Goal: Task Accomplishment & Management: Complete application form

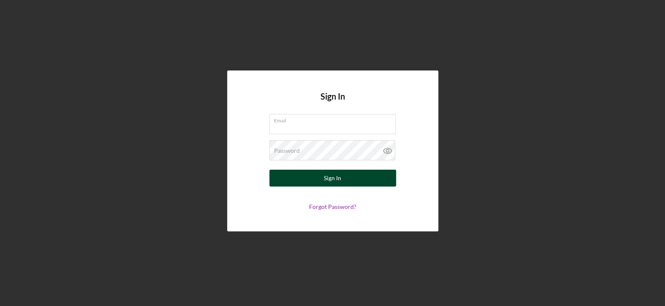
type input "[EMAIL_ADDRESS][DOMAIN_NAME]"
click at [340, 177] on div "Sign In" at bounding box center [332, 178] width 17 height 17
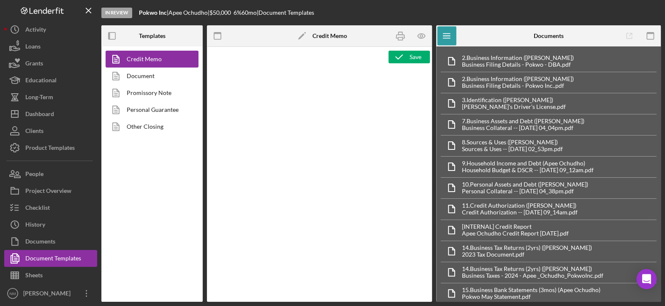
type textarea "<h2>MCCD Loan Presentation-<span id="Org_Title" class="template-field mceNonEdi…"
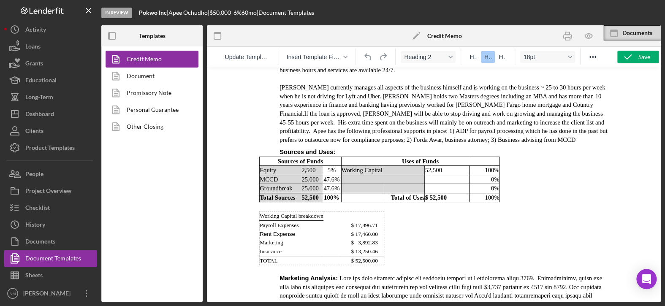
scroll to position [1182, 0]
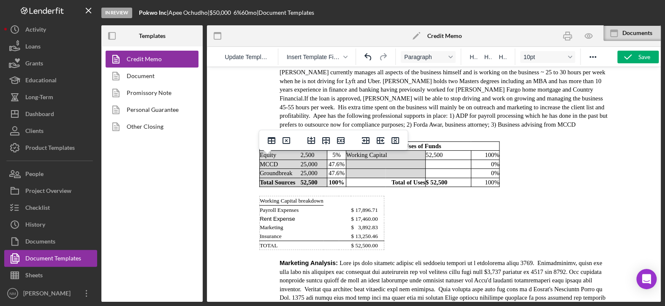
click at [370, 207] on span "$ 17,896.71" at bounding box center [363, 210] width 27 height 6
drag, startPoint x: 376, startPoint y: 170, endPoint x: 353, endPoint y: 168, distance: 23.7
click at [353, 207] on span "$ 17,896.71" at bounding box center [363, 210] width 27 height 6
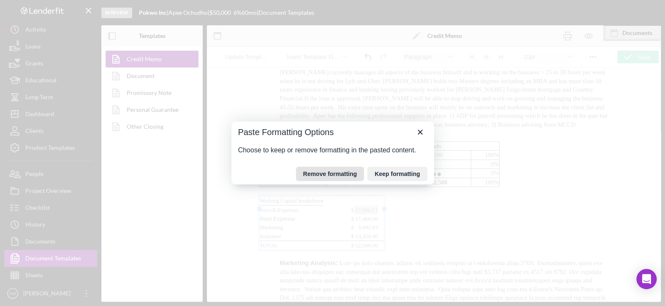
click at [345, 175] on button "Remove formatting" at bounding box center [330, 174] width 68 height 14
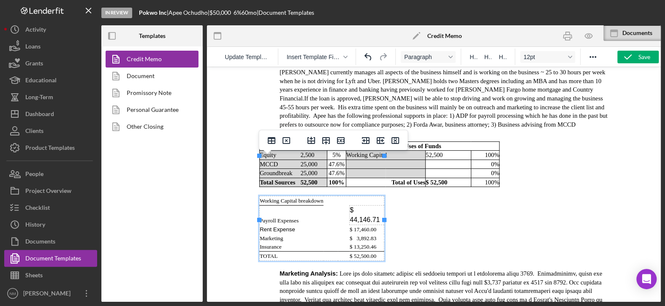
click at [351, 206] on td "$ 44,146.71" at bounding box center [366, 215] width 35 height 19
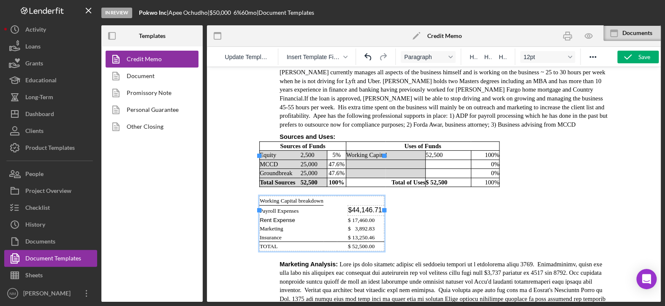
click at [379, 215] on td "$ 17,460.00" at bounding box center [366, 219] width 36 height 9
click at [367, 243] on span "$ 52,500.00" at bounding box center [361, 246] width 27 height 6
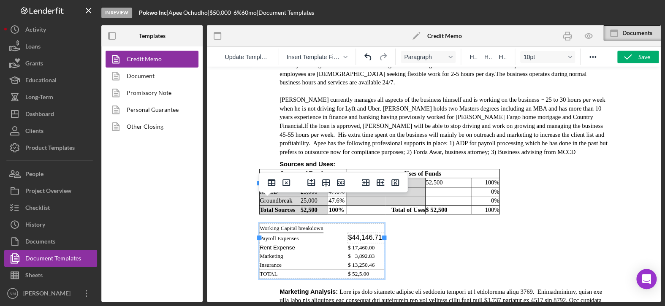
scroll to position [1140, 0]
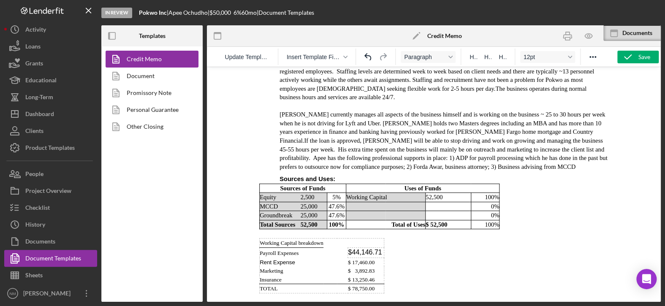
click at [380, 248] on td "$44,146.71" at bounding box center [366, 253] width 36 height 10
click at [273, 211] on td "Groundbreak" at bounding box center [279, 215] width 41 height 9
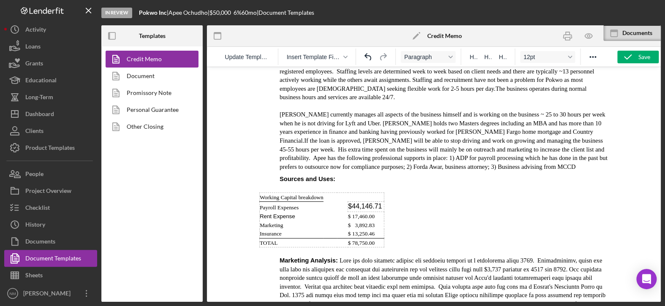
click at [285, 184] on p "Rich Text Area. Press ALT-0 for help." at bounding box center [434, 188] width 350 height 9
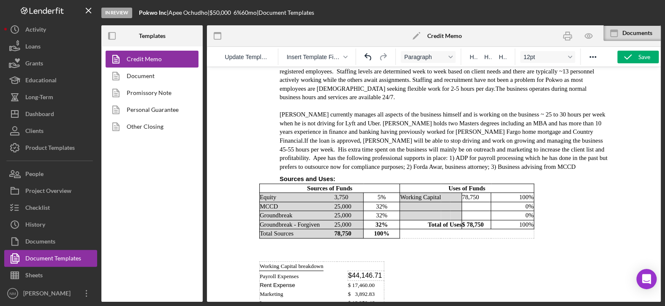
click at [305, 245] on p "Rich Text Area. Press ALT-0 for help." at bounding box center [434, 249] width 350 height 9
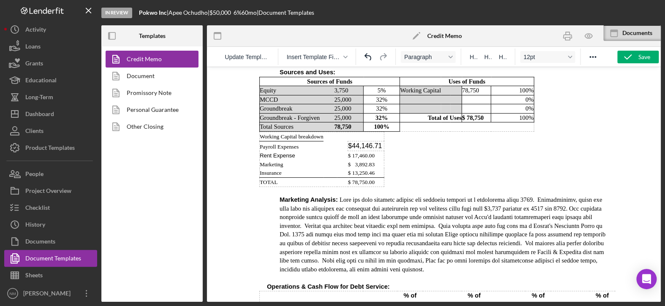
scroll to position [1267, 0]
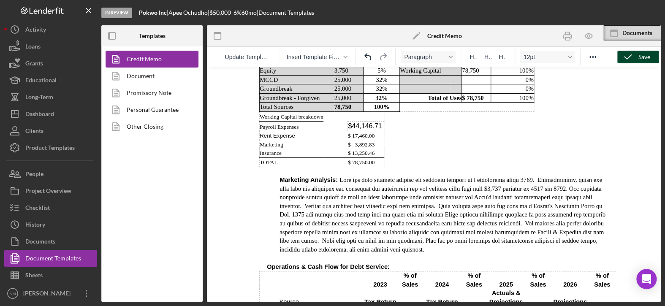
click at [642, 56] on div "Save" at bounding box center [644, 57] width 12 height 13
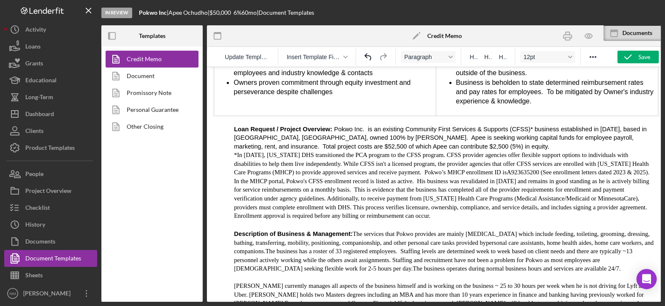
scroll to position [857, 0]
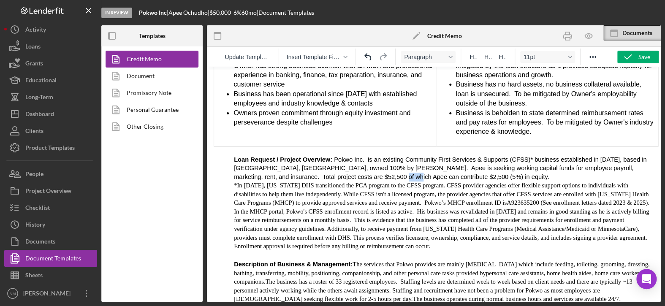
drag, startPoint x: 288, startPoint y: 157, endPoint x: 275, endPoint y: 153, distance: 13.4
click at [275, 156] on span "Pokwo Inc. is an existing Community First Services & Supports (CFSS)* business …" at bounding box center [440, 168] width 413 height 24
drag, startPoint x: 606, startPoint y: 147, endPoint x: 587, endPoint y: 146, distance: 19.0
click at [587, 156] on span "Pokwo Inc. is an existing Community First Services & Supports (CFSS)* business …" at bounding box center [440, 168] width 413 height 24
click at [353, 155] on p "Loan Request / Project Overview: Pokwo Inc. is an existing Community First Serv…" at bounding box center [444, 168] width 420 height 26
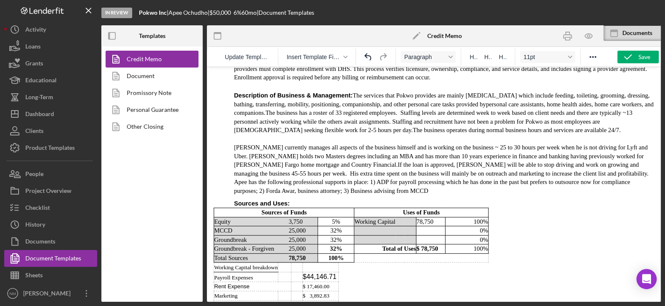
scroll to position [1068, 0]
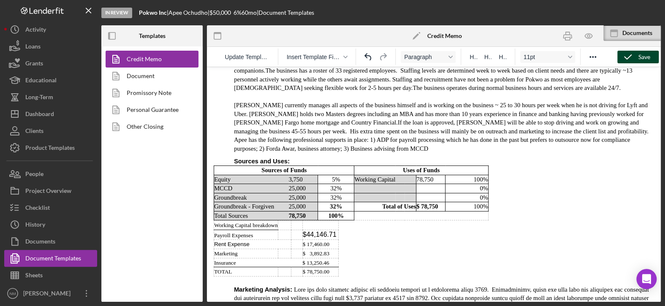
click at [639, 55] on div "Save" at bounding box center [644, 57] width 12 height 13
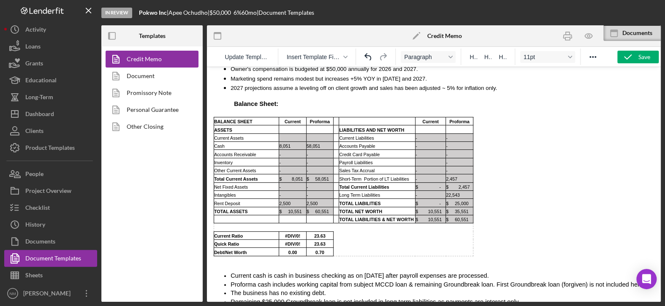
scroll to position [2166, 0]
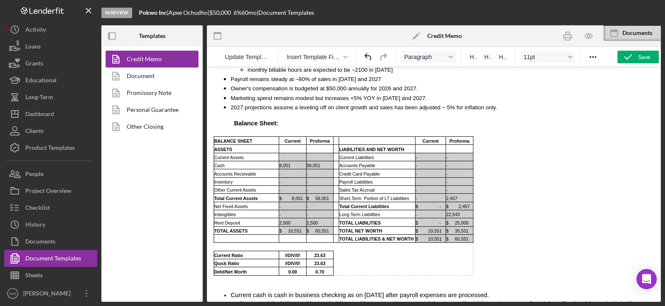
click at [207, 127] on iframe at bounding box center [434, 184] width 454 height 235
click at [244, 169] on td "Accounts Receivable" at bounding box center [246, 173] width 65 height 8
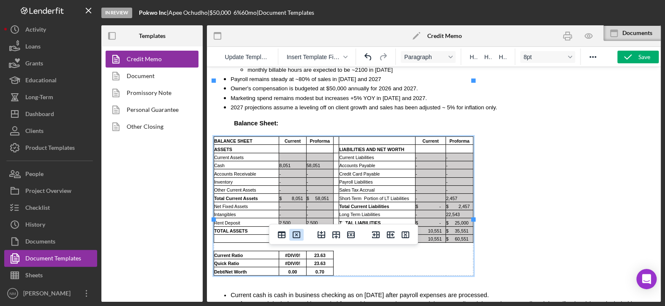
click at [297, 235] on icon "Delete table" at bounding box center [296, 235] width 3 height 3
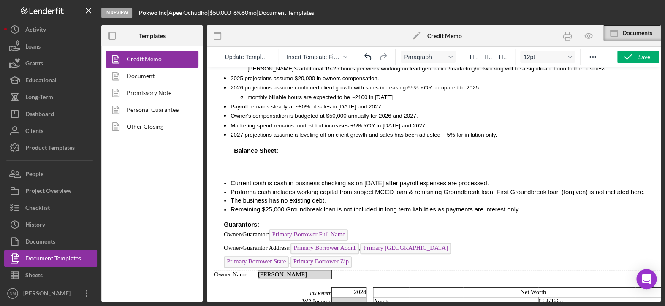
scroll to position [2124, 0]
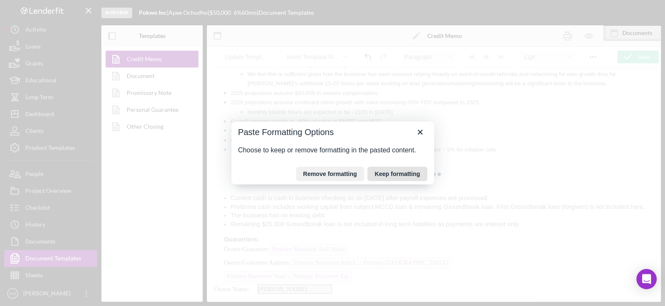
click at [381, 175] on button "Keep formatting" at bounding box center [397, 174] width 60 height 14
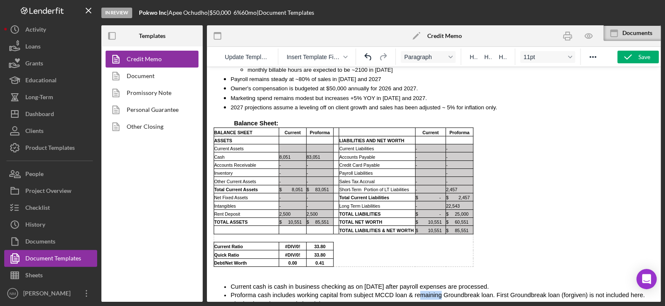
drag, startPoint x: 424, startPoint y: 239, endPoint x: 404, endPoint y: 237, distance: 19.5
click at [404, 292] on span "Proforma cash includes working capital from subject MCCD loan & remaining Groun…" at bounding box center [438, 295] width 414 height 7
click at [441, 292] on span "Proforma cash includes working capital from subject MCCD loan & remaining Groun…" at bounding box center [438, 295] width 414 height 7
click at [470, 292] on span "Proforma cash includes working capital from subject MCCD loan & remaining Groun…" at bounding box center [438, 295] width 414 height 7
click at [398, 292] on span "Proforma cash includes working capital from subject MCCD loan & remaining Groun…" at bounding box center [438, 295] width 414 height 7
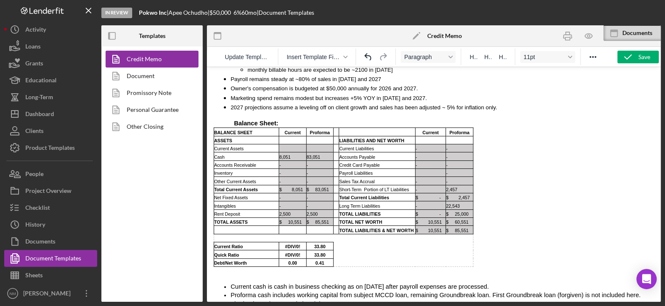
drag, startPoint x: 618, startPoint y: 238, endPoint x: 470, endPoint y: 237, distance: 148.2
click at [470, 291] on li "Proforma cash includes working capital from subject MCCD loan, remaining Ground…" at bounding box center [443, 295] width 424 height 9
click at [643, 291] on li "Proforma cash includes working capital from subject MCCD loan, remaining Ground…" at bounding box center [443, 299] width 424 height 17
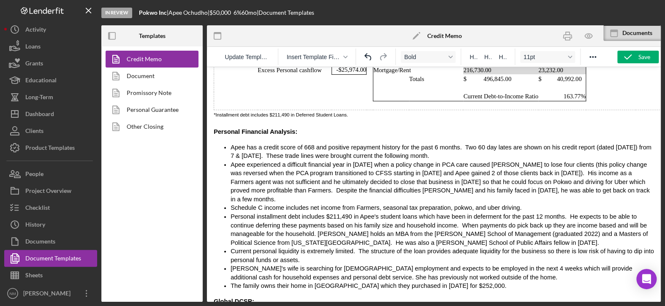
scroll to position [2715, 0]
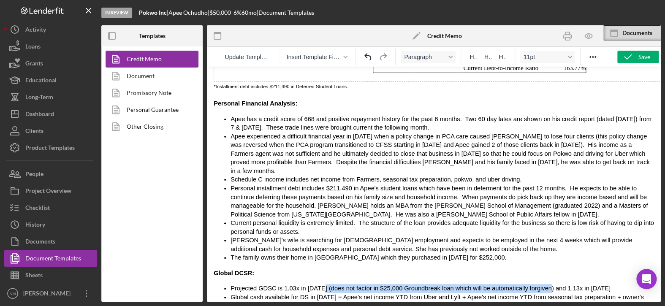
drag, startPoint x: 521, startPoint y: 221, endPoint x: 312, endPoint y: 223, distance: 208.6
click at [312, 285] on span "Projected GDSC is 1.03x in [DATE] (does not factor in $25,000 Groundbreak loan …" at bounding box center [421, 288] width 380 height 7
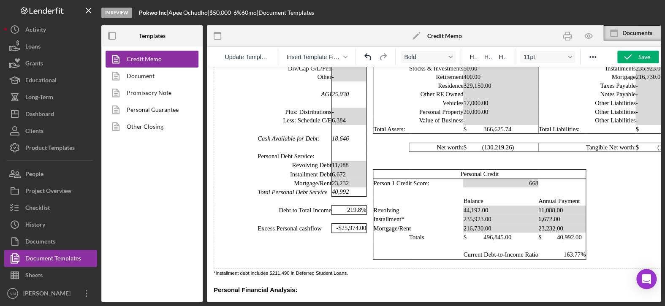
scroll to position [2486, 0]
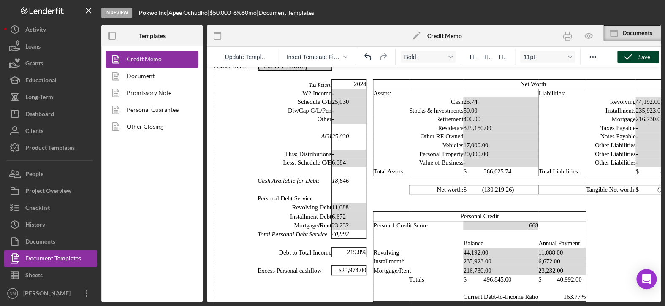
click at [645, 53] on div "Save" at bounding box center [644, 57] width 12 height 13
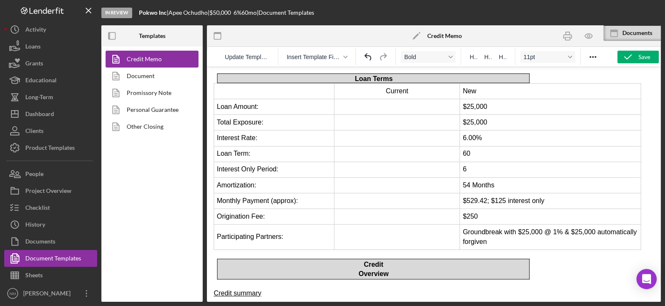
scroll to position [296, 0]
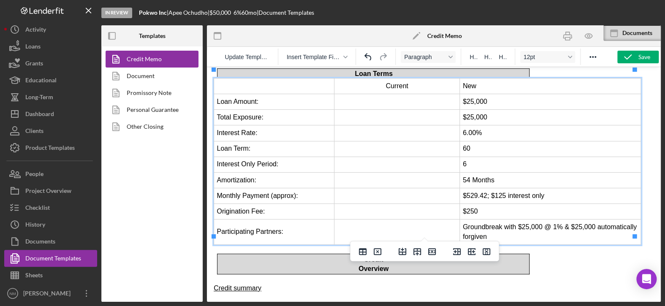
click at [407, 159] on td "Rich Text Area. Press ALT-0 for help." at bounding box center [397, 165] width 126 height 16
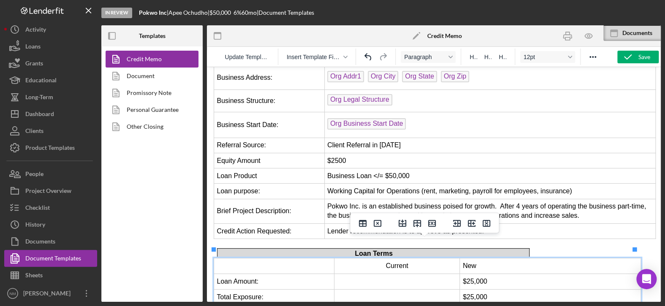
scroll to position [84, 0]
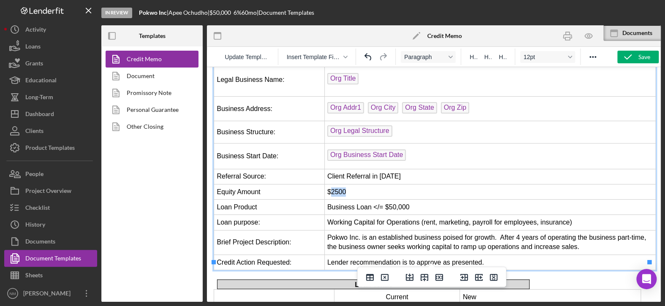
drag, startPoint x: 345, startPoint y: 180, endPoint x: 330, endPoint y: 182, distance: 15.3
click at [330, 185] on td "$2500" at bounding box center [489, 192] width 331 height 15
click at [332, 185] on td "$3750" at bounding box center [489, 192] width 331 height 15
click at [374, 186] on td "$3,750" at bounding box center [489, 192] width 331 height 15
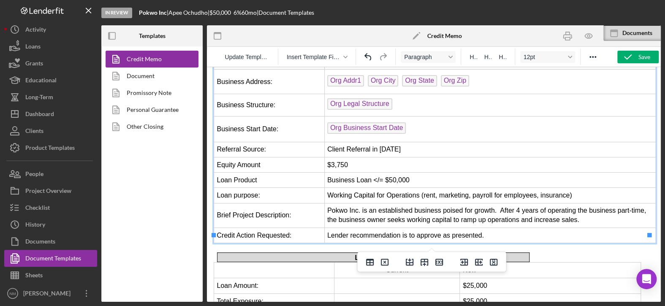
scroll to position [127, 0]
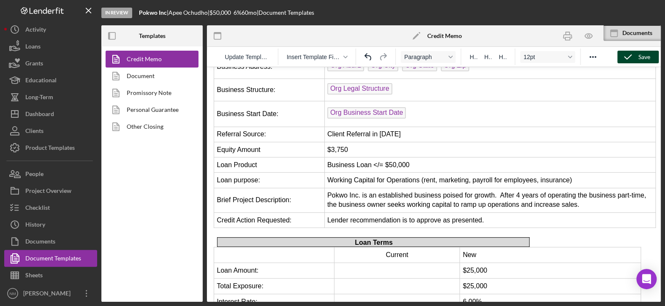
click at [623, 53] on icon "button" at bounding box center [627, 56] width 21 height 21
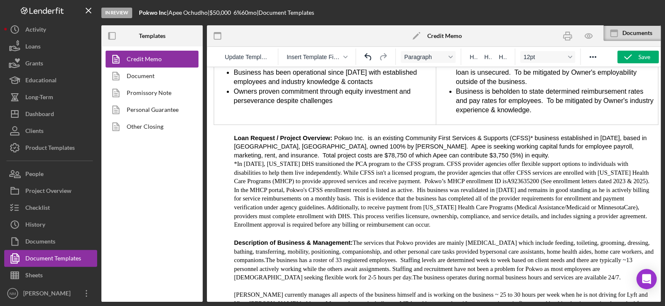
scroll to position [887, 0]
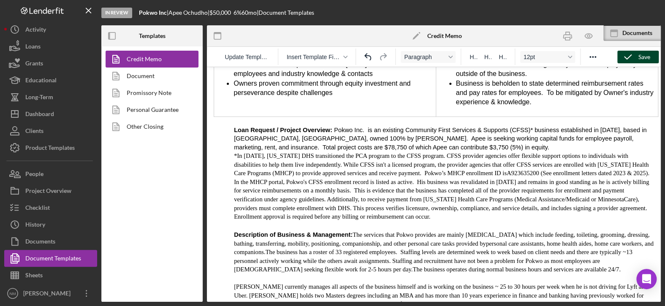
click at [635, 58] on icon "button" at bounding box center [627, 56] width 21 height 21
drag, startPoint x: 566, startPoint y: 35, endPoint x: 325, endPoint y: 199, distance: 291.4
click at [566, 35] on icon "button" at bounding box center [567, 36] width 8 height 3
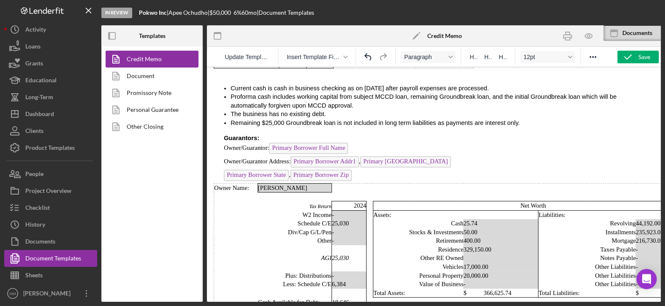
scroll to position [2322, 0]
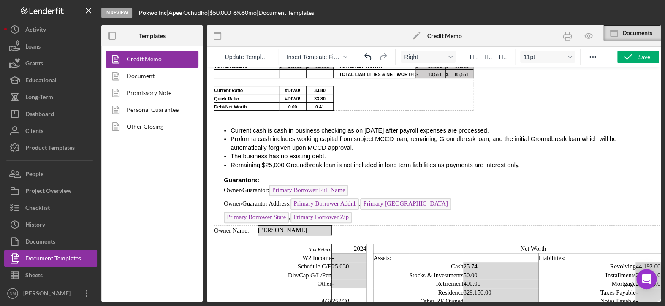
click at [290, 253] on td "W2 Income" at bounding box center [295, 257] width 74 height 9
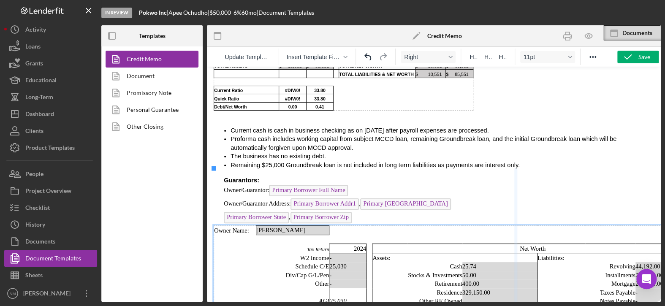
drag, startPoint x: 536, startPoint y: 199, endPoint x: 514, endPoint y: 199, distance: 22.0
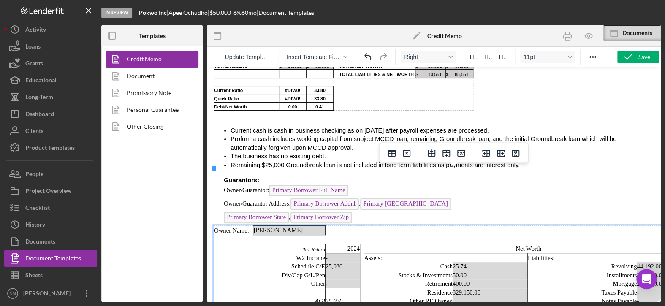
scroll to position [2322, 41]
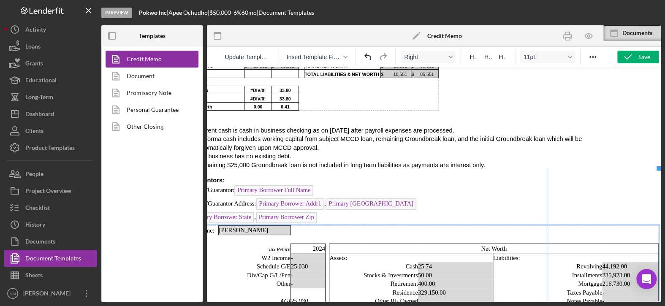
drag, startPoint x: 595, startPoint y: 203, endPoint x: 541, endPoint y: 210, distance: 54.6
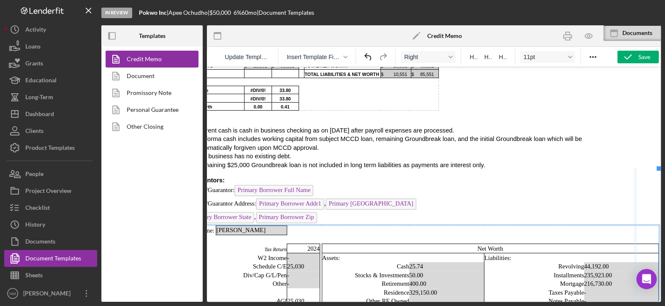
drag, startPoint x: 651, startPoint y: 193, endPoint x: 628, endPoint y: 197, distance: 23.2
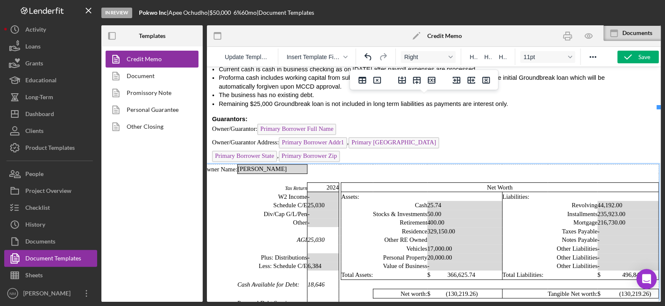
scroll to position [2365, 18]
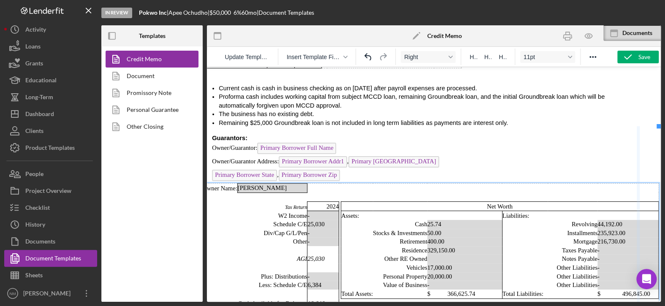
drag, startPoint x: 652, startPoint y: 141, endPoint x: 629, endPoint y: 144, distance: 22.6
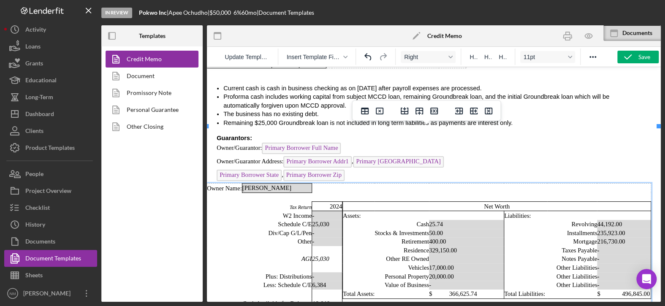
scroll to position [2365, 13]
drag, startPoint x: 596, startPoint y: 149, endPoint x: 576, endPoint y: 150, distance: 19.9
drag, startPoint x: 501, startPoint y: 160, endPoint x: 482, endPoint y: 163, distance: 19.3
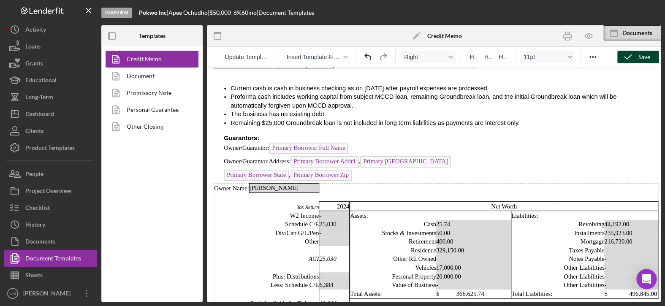
click at [639, 57] on div "Save" at bounding box center [644, 57] width 12 height 13
click at [562, 35] on icon "button" at bounding box center [567, 36] width 19 height 19
click at [625, 55] on icon "button" at bounding box center [627, 56] width 21 height 21
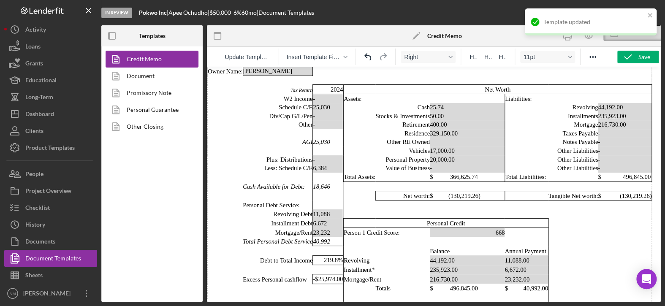
scroll to position [2534, 11]
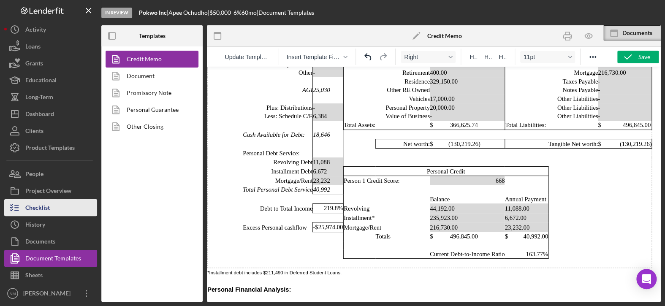
click at [41, 208] on div "Checklist" at bounding box center [37, 208] width 24 height 19
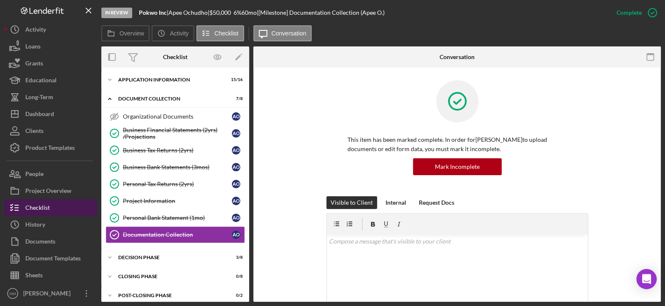
scroll to position [5, 0]
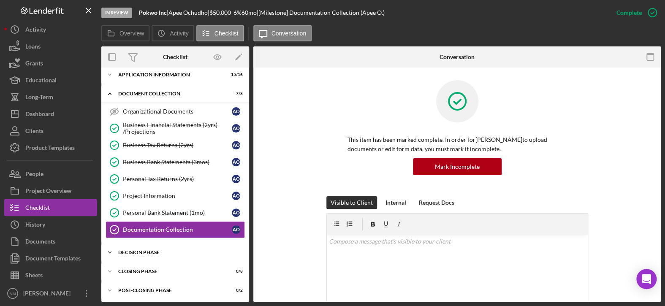
click at [111, 252] on polyline at bounding box center [110, 253] width 3 height 2
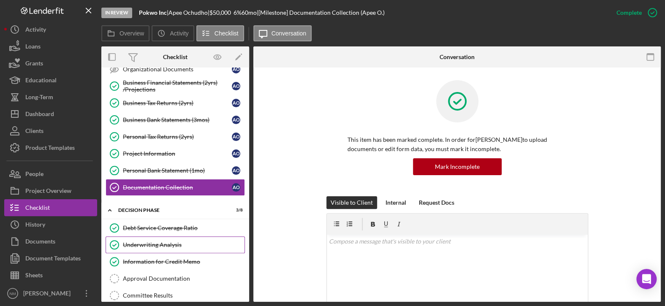
click at [128, 246] on div "Underwriting Analysis" at bounding box center [184, 245] width 122 height 7
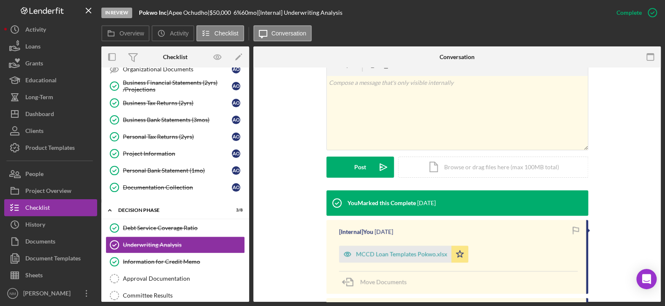
scroll to position [169, 0]
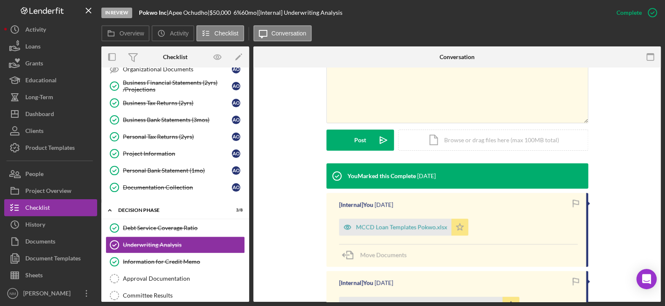
click at [456, 226] on icon "Icon/Star" at bounding box center [459, 227] width 17 height 17
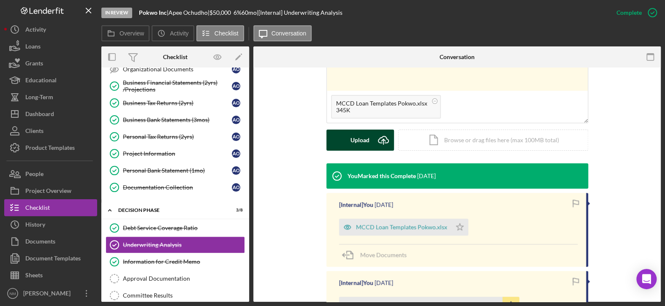
click at [357, 134] on div "Upload" at bounding box center [359, 140] width 19 height 21
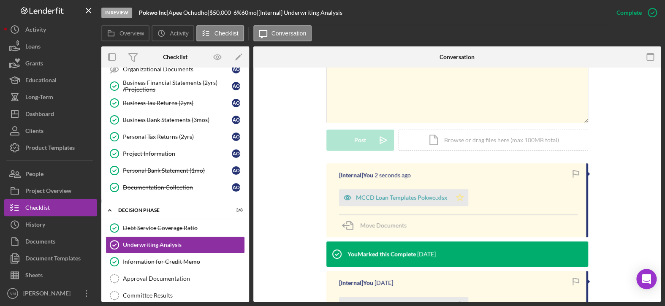
click at [456, 200] on icon "Icon/Star" at bounding box center [459, 197] width 17 height 17
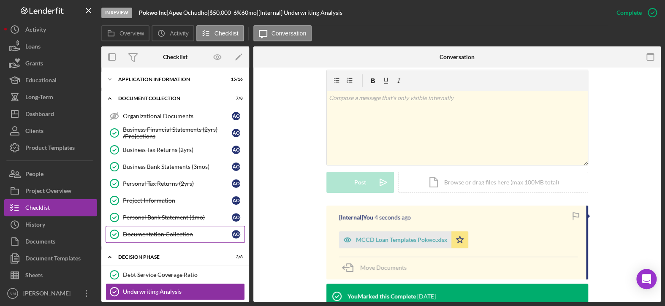
scroll to position [0, 0]
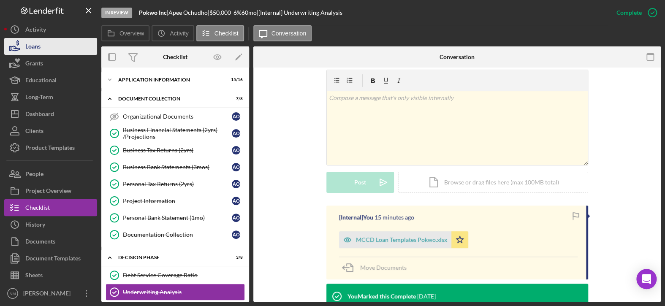
click at [51, 53] on button "Loans" at bounding box center [50, 46] width 93 height 17
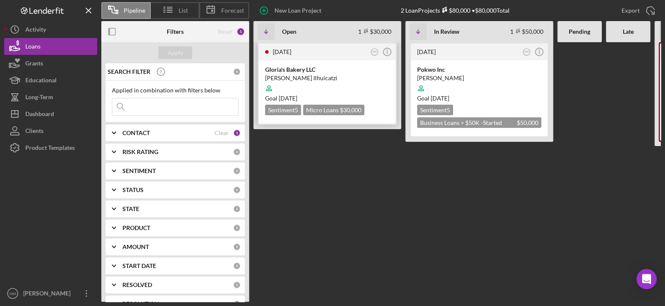
click at [311, 68] on div "Gloria's Bakery LLC" at bounding box center [327, 69] width 124 height 8
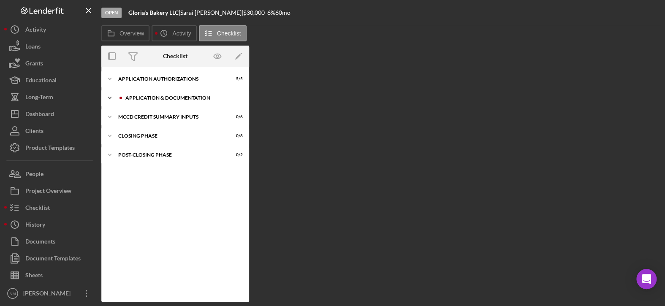
click at [110, 98] on icon "Icon/Expander" at bounding box center [109, 98] width 17 height 17
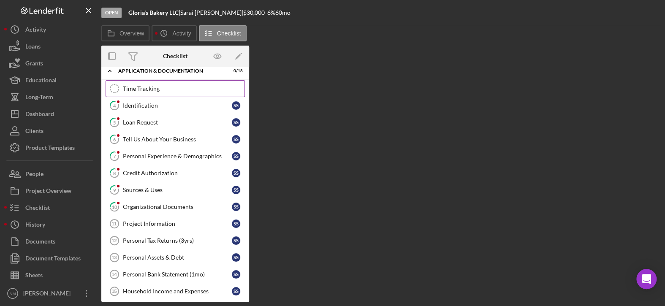
scroll to position [42, 0]
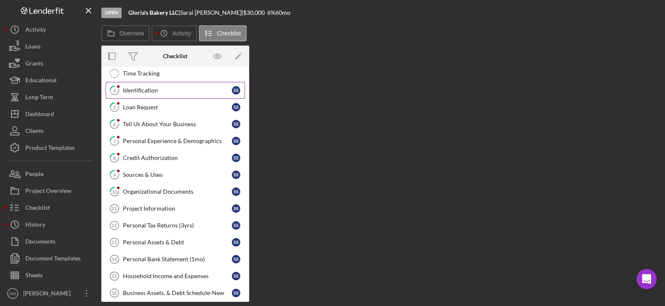
click at [144, 93] on div "Identification" at bounding box center [177, 90] width 109 height 7
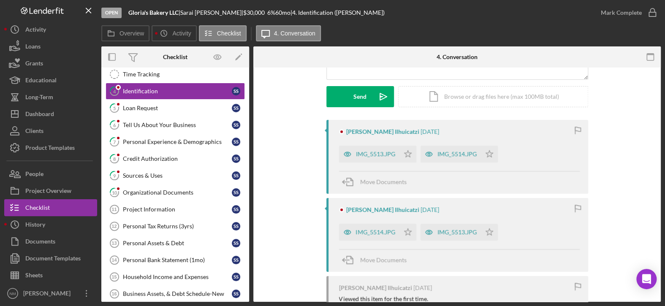
scroll to position [127, 0]
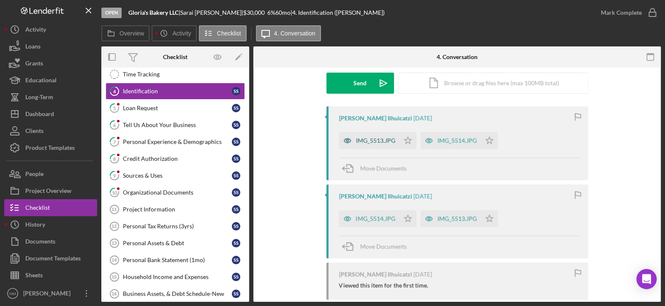
click at [374, 137] on div "IMG_5513.JPG" at bounding box center [375, 140] width 39 height 7
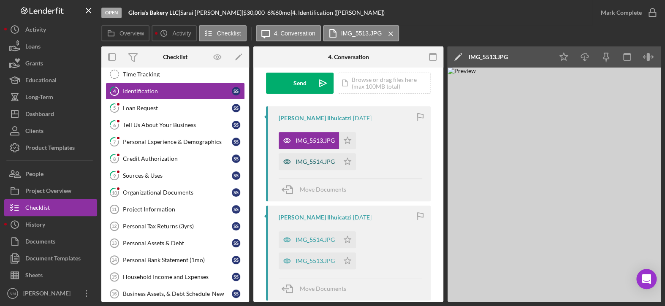
click at [329, 158] on div "IMG_5514.JPG" at bounding box center [315, 161] width 39 height 7
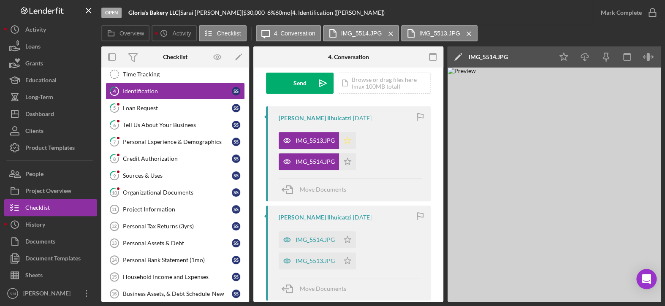
click at [350, 137] on icon "Icon/Star" at bounding box center [347, 140] width 17 height 17
click at [653, 11] on icon "button" at bounding box center [652, 12] width 21 height 21
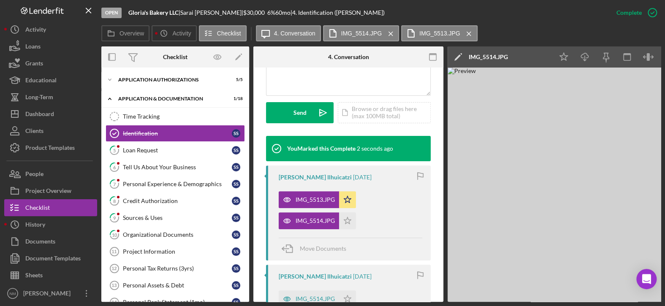
scroll to position [163, 0]
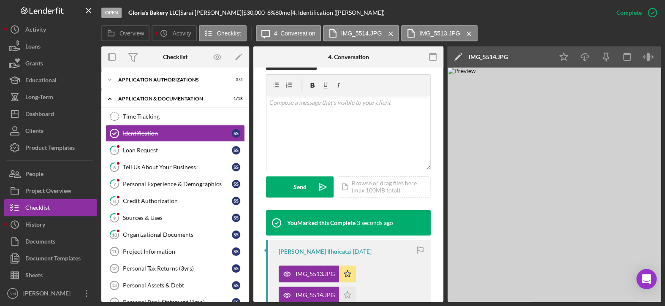
scroll to position [177, 0]
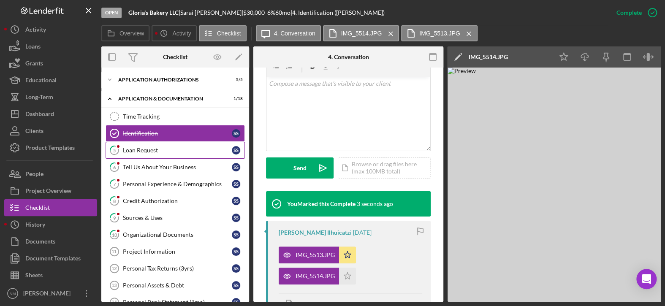
click at [175, 150] on div "Loan Request" at bounding box center [177, 150] width 109 height 7
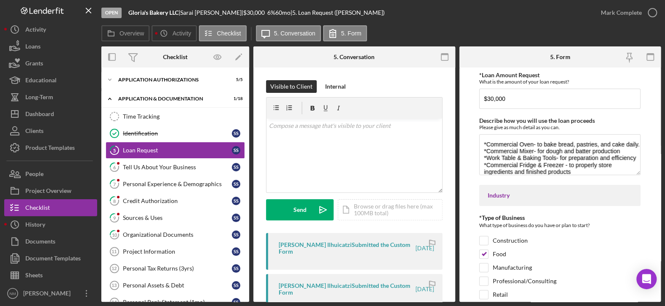
scroll to position [42, 0]
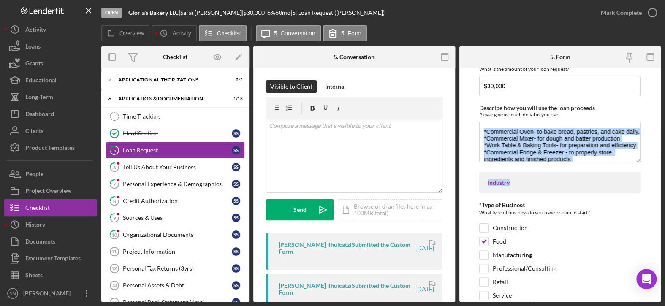
drag, startPoint x: 636, startPoint y: 162, endPoint x: 638, endPoint y: 183, distance: 20.8
click at [639, 187] on form "Loan Information *Loan Amount Request What is the amount of your loan request? …" at bounding box center [560, 185] width 202 height 234
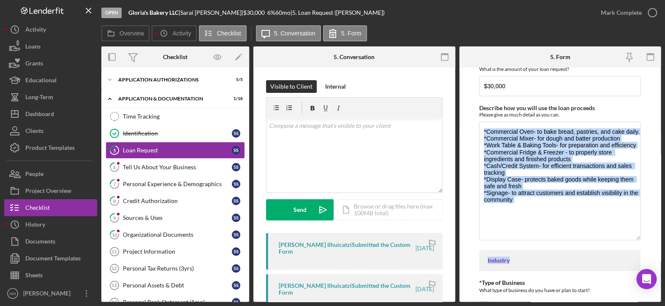
drag, startPoint x: 635, startPoint y: 160, endPoint x: 639, endPoint y: 239, distance: 78.7
click at [639, 239] on form "Loan Information *Loan Amount Request What is the amount of your loan request? …" at bounding box center [560, 185] width 202 height 234
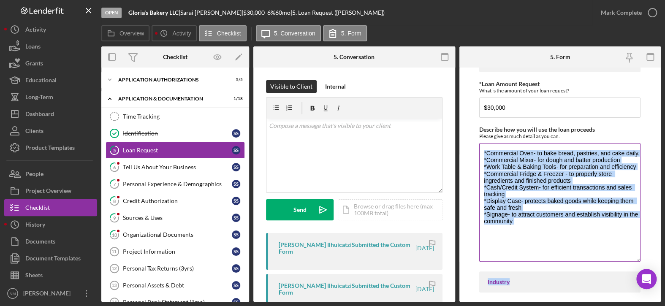
scroll to position [0, 0]
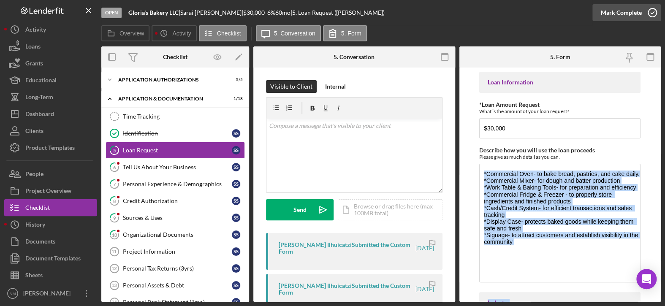
click at [654, 6] on icon "button" at bounding box center [652, 12] width 21 height 21
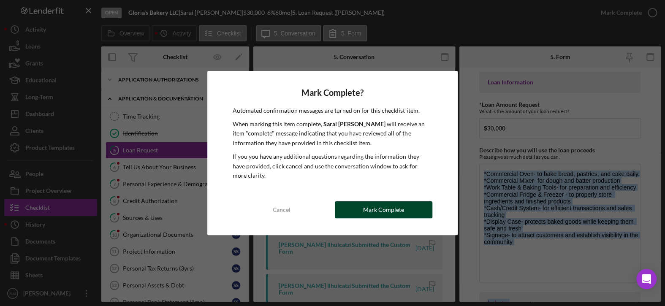
click at [404, 209] on button "Mark Complete" at bounding box center [384, 209] width 98 height 17
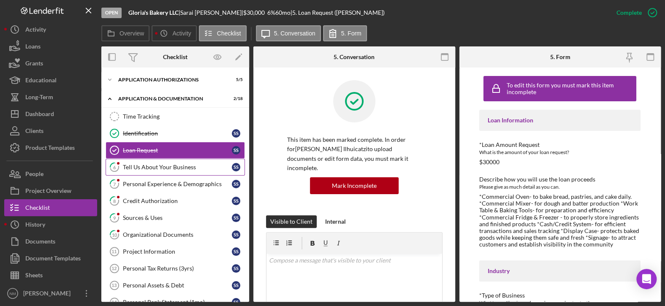
click at [167, 168] on div "Tell Us About Your Business" at bounding box center [177, 167] width 109 height 7
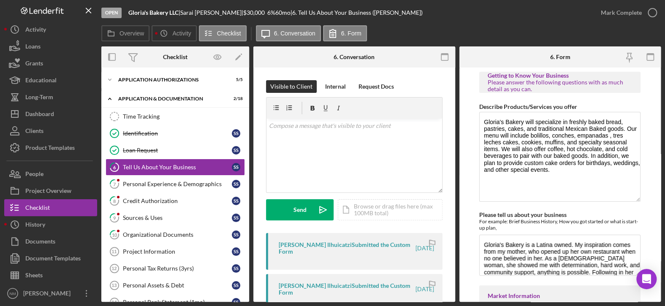
drag, startPoint x: 635, startPoint y: 149, endPoint x: 639, endPoint y: 201, distance: 51.7
click at [639, 201] on form "Getting to Know Your Business Please answer the following questions with as muc…" at bounding box center [560, 185] width 202 height 234
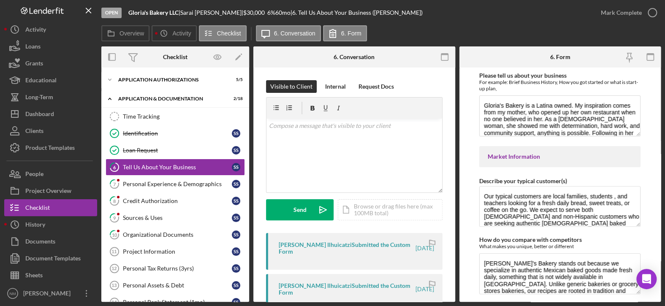
scroll to position [127, 0]
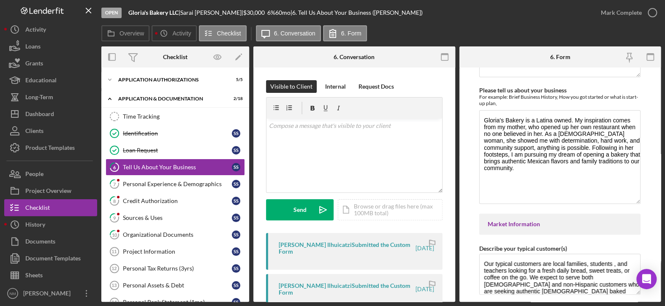
drag, startPoint x: 636, startPoint y: 149, endPoint x: 642, endPoint y: 203, distance: 54.4
click at [642, 203] on form "Getting to Know Your Business Please answer the following questions with as muc…" at bounding box center [560, 185] width 202 height 234
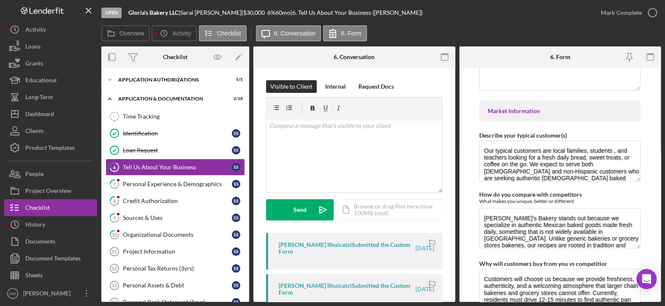
scroll to position [253, 0]
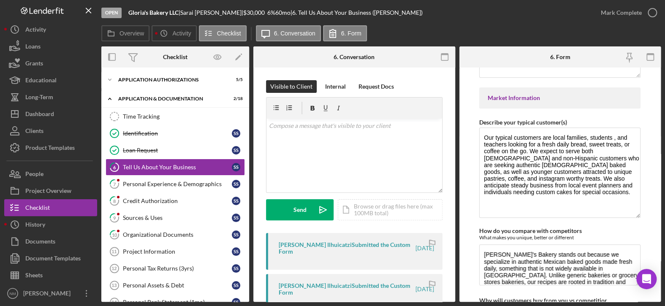
drag, startPoint x: 637, startPoint y: 166, endPoint x: 639, endPoint y: 217, distance: 51.6
click at [639, 217] on form "Getting to Know Your Business Please answer the following questions with as muc…" at bounding box center [560, 185] width 202 height 234
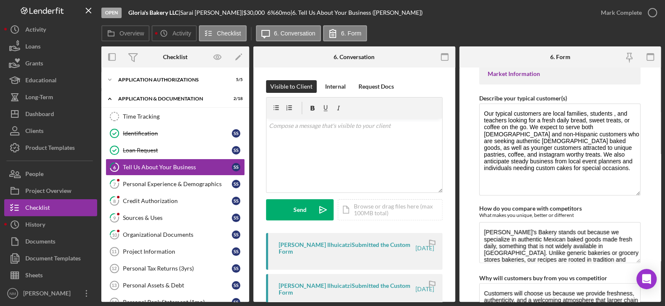
scroll to position [380, 0]
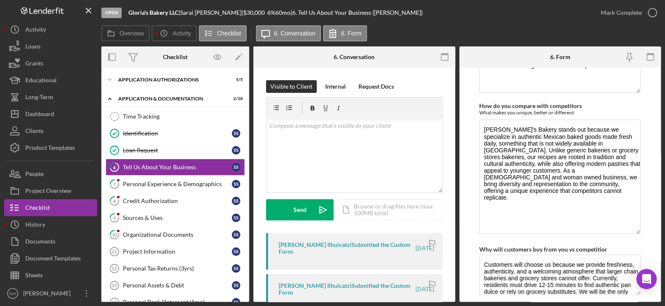
drag, startPoint x: 635, startPoint y: 158, endPoint x: 643, endPoint y: 228, distance: 70.6
click at [643, 231] on form "Getting to Know Your Business Please answer the following questions with as muc…" at bounding box center [560, 185] width 202 height 234
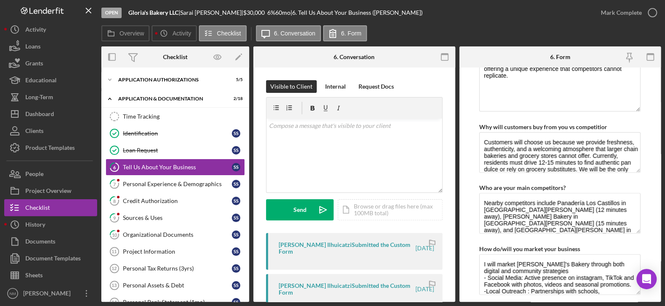
scroll to position [507, 0]
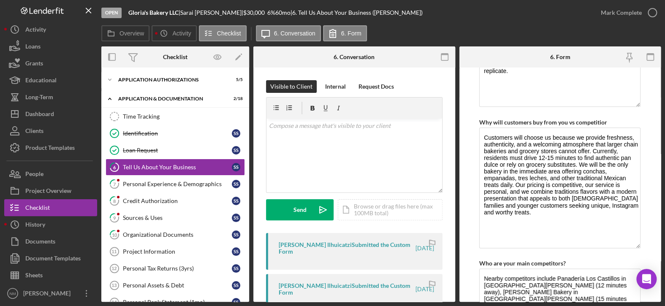
drag, startPoint x: 635, startPoint y: 163, endPoint x: 643, endPoint y: 244, distance: 80.6
click at [643, 244] on form "Getting to Know Your Business Please answer the following questions with as muc…" at bounding box center [560, 185] width 202 height 234
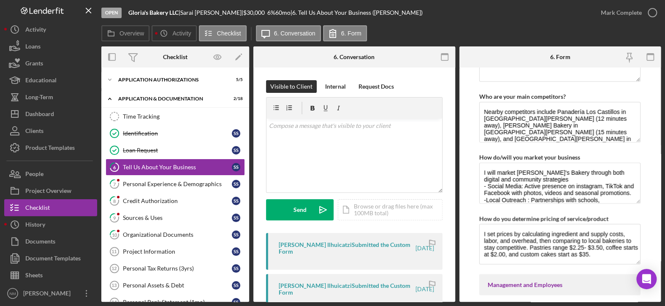
scroll to position [676, 0]
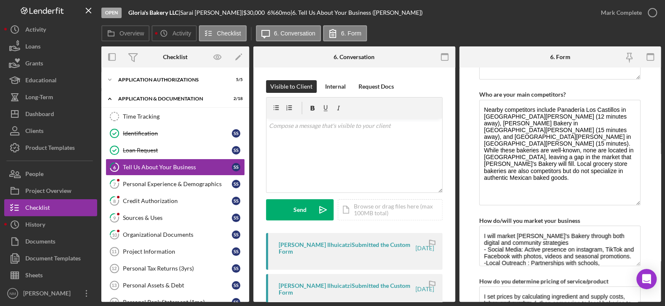
drag, startPoint x: 635, startPoint y: 135, endPoint x: 640, endPoint y: 200, distance: 65.6
click at [640, 200] on form "Getting to Know Your Business Please answer the following questions with as muc…" at bounding box center [560, 185] width 202 height 234
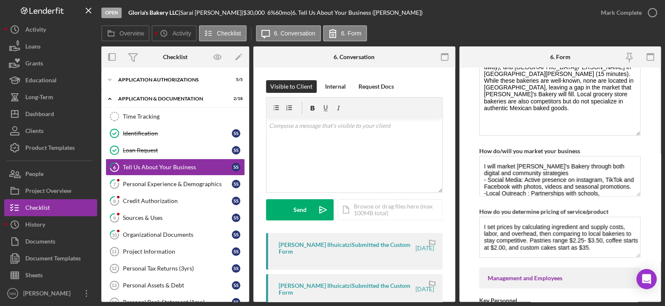
scroll to position [760, 0]
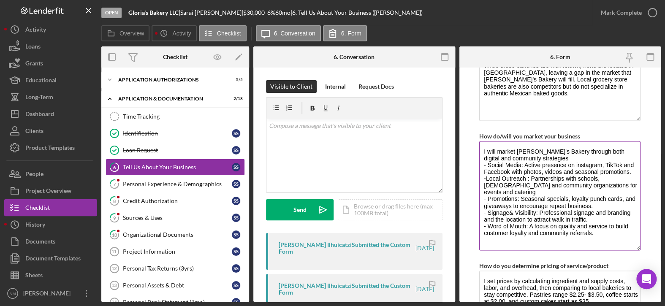
drag, startPoint x: 636, startPoint y: 181, endPoint x: 637, endPoint y: 246, distance: 65.5
click at [637, 246] on textarea "I will market Gloria's Bakery through both digital and community strategies - S…" at bounding box center [559, 195] width 161 height 109
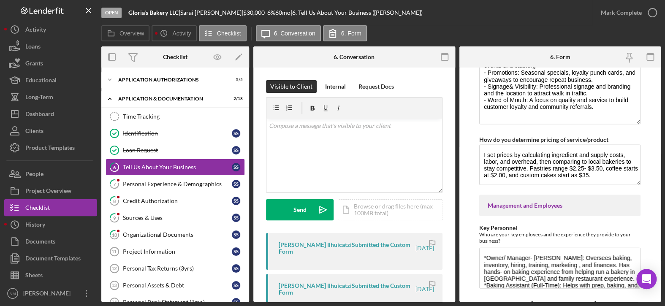
scroll to position [887, 0]
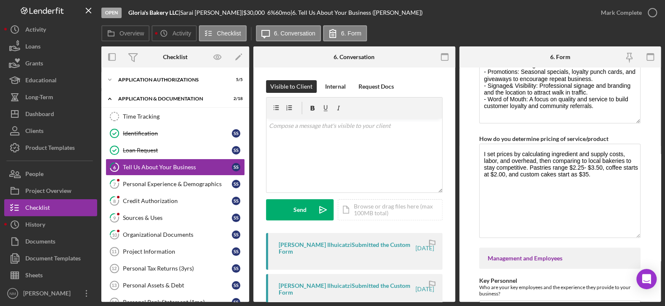
drag, startPoint x: 635, startPoint y: 181, endPoint x: 643, endPoint y: 236, distance: 55.1
click at [643, 236] on form "Getting to Know Your Business Please answer the following questions with as muc…" at bounding box center [560, 185] width 202 height 234
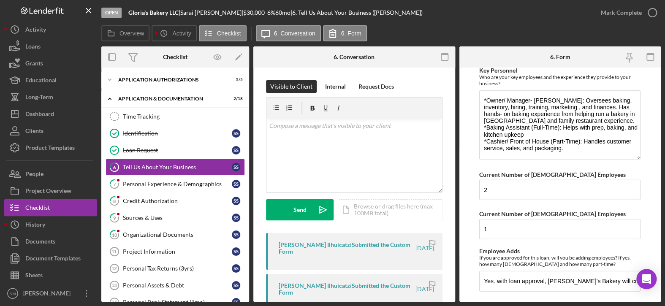
scroll to position [0, 0]
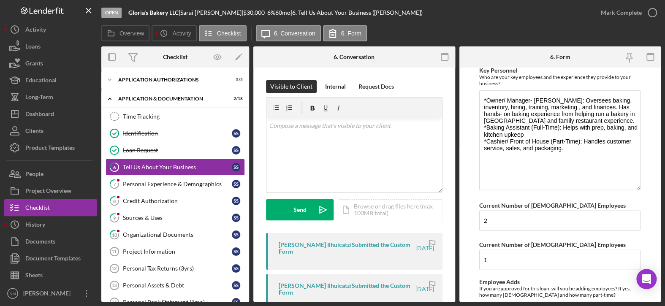
drag, startPoint x: 636, startPoint y: 126, endPoint x: 639, endPoint y: 187, distance: 60.5
click at [639, 187] on form "Getting to Know Your Business Please answer the following questions with as muc…" at bounding box center [560, 185] width 202 height 234
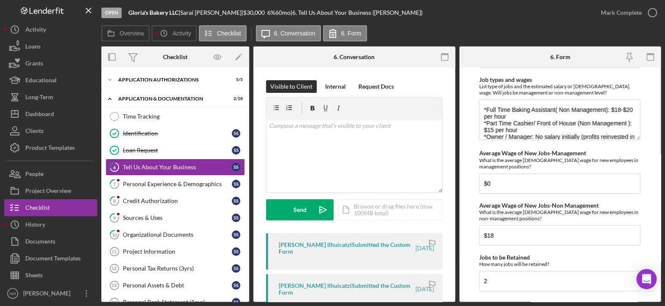
scroll to position [1526, 0]
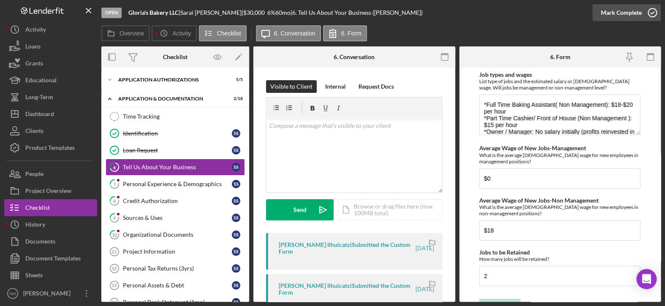
click at [652, 11] on icon "button" at bounding box center [652, 12] width 21 height 21
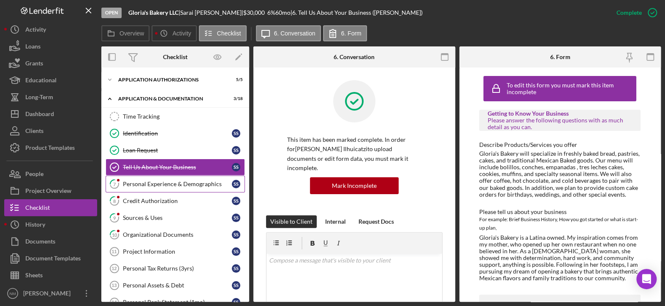
click at [166, 182] on div "Personal Experience & Demographics" at bounding box center [177, 184] width 109 height 7
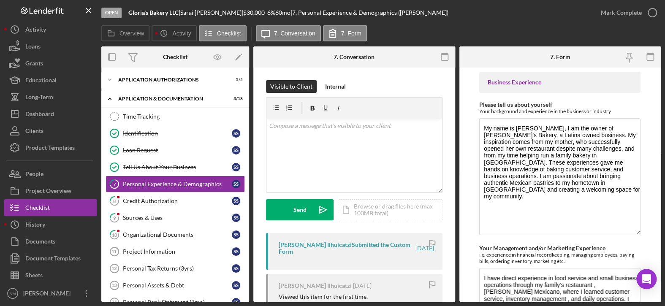
drag, startPoint x: 636, startPoint y: 156, endPoint x: 641, endPoint y: 232, distance: 76.2
click at [641, 232] on form "Business Experience Please tell us about yourself Your background and experienc…" at bounding box center [560, 185] width 202 height 234
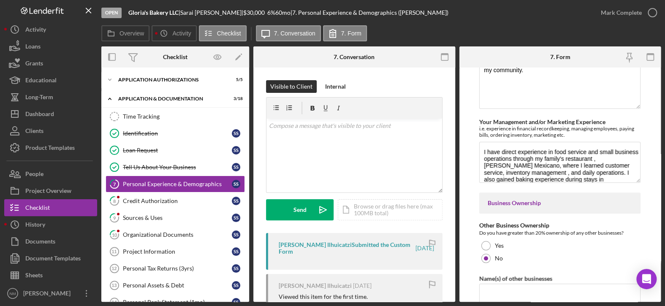
scroll to position [127, 0]
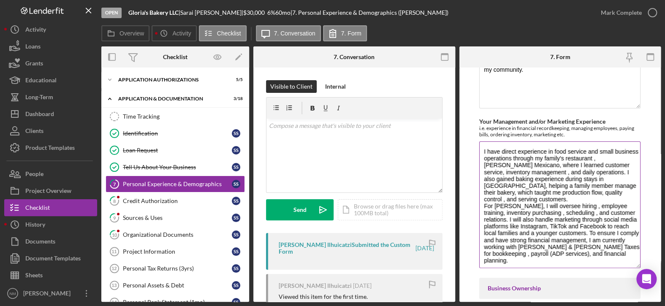
drag, startPoint x: 634, startPoint y: 178, endPoint x: 635, endPoint y: 264, distance: 86.1
click at [635, 264] on textarea "I have direct experience in food service and small business operations through …" at bounding box center [559, 204] width 161 height 127
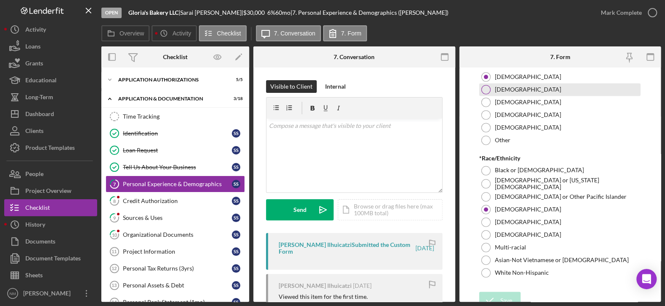
scroll to position [608, 0]
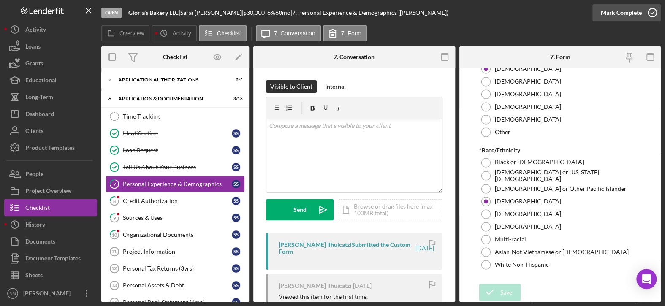
click at [652, 9] on icon "button" at bounding box center [652, 12] width 21 height 21
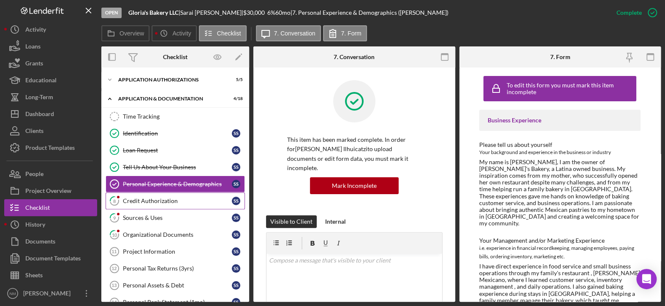
click at [174, 195] on link "8 Credit Authorization S S" at bounding box center [175, 201] width 139 height 17
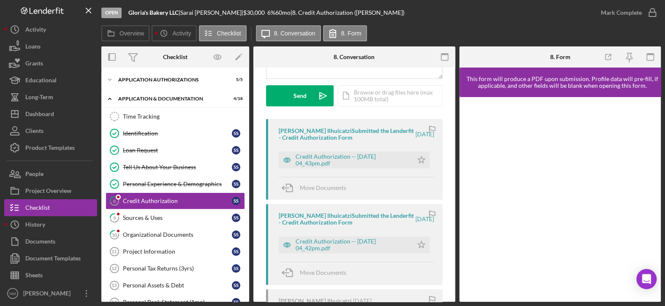
scroll to position [127, 0]
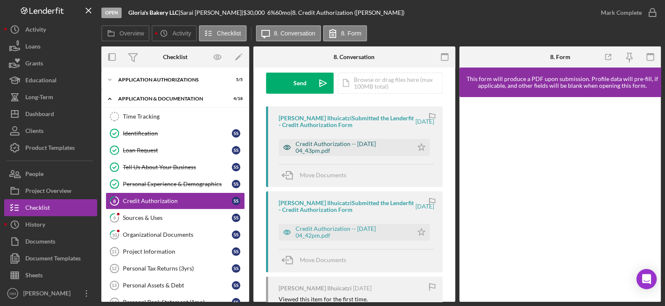
click at [333, 147] on div "Credit Authorization -- 2025-09-05 04_43pm.pdf" at bounding box center [352, 148] width 113 height 14
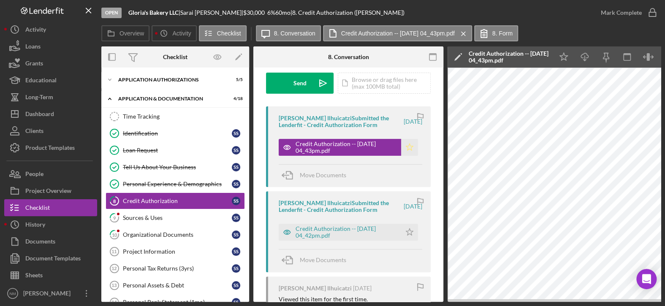
click at [406, 147] on icon "Icon/Star" at bounding box center [409, 147] width 17 height 17
click at [651, 12] on icon "button" at bounding box center [652, 12] width 21 height 21
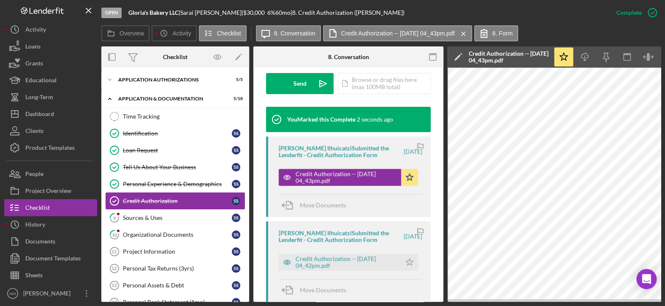
click at [158, 208] on link "Credit Authorization Credit Authorization S S" at bounding box center [175, 201] width 139 height 17
click at [154, 215] on div "Sources & Uses" at bounding box center [177, 218] width 109 height 7
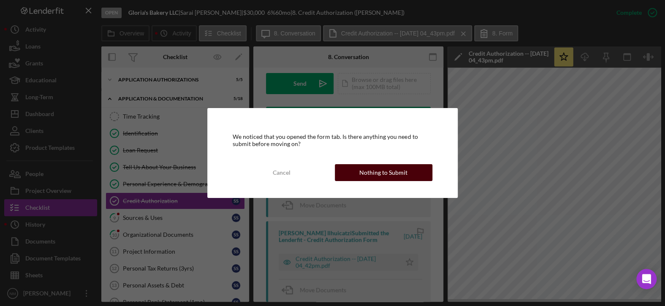
click at [348, 171] on button "Nothing to Submit" at bounding box center [384, 172] width 98 height 17
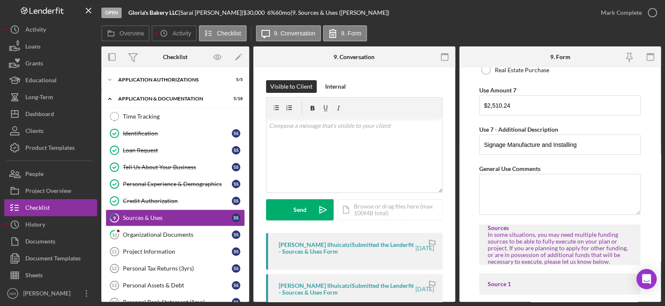
scroll to position [2618, 0]
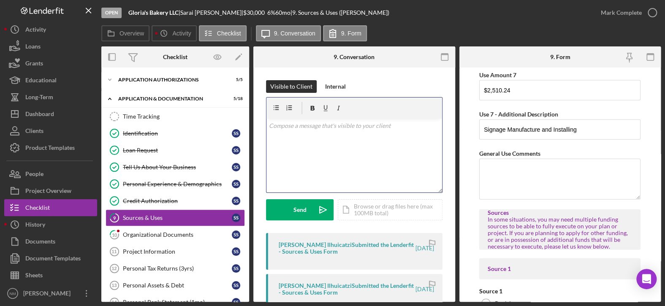
click at [307, 131] on div "v Color teal Color pink Remove color Add row above Add row below Add column bef…" at bounding box center [354, 156] width 176 height 74
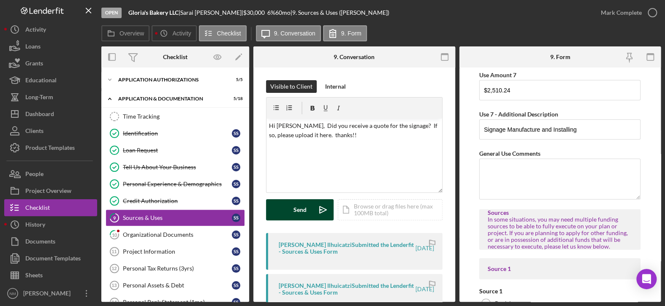
click at [296, 209] on div "Send" at bounding box center [299, 209] width 13 height 21
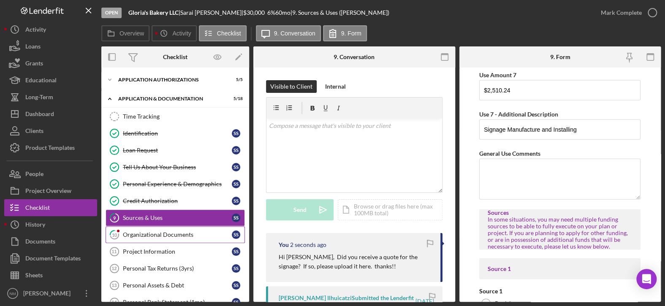
click at [175, 236] on div "Organizational Documents" at bounding box center [177, 234] width 109 height 7
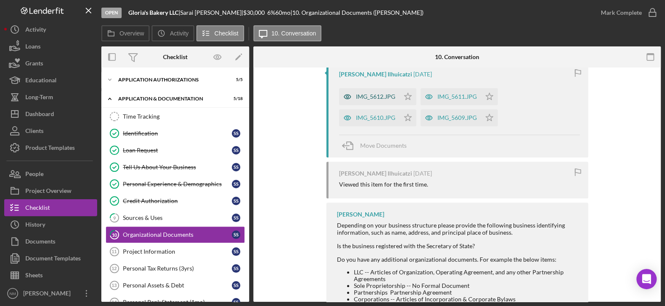
scroll to position [169, 0]
click at [375, 96] on div "IMG_5612.JPG" at bounding box center [375, 98] width 39 height 7
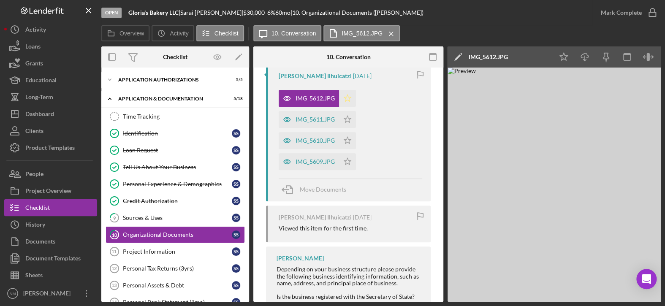
click at [350, 95] on icon "Icon/Star" at bounding box center [347, 98] width 17 height 17
click at [309, 114] on div "IMG_5611.JPG" at bounding box center [309, 119] width 60 height 17
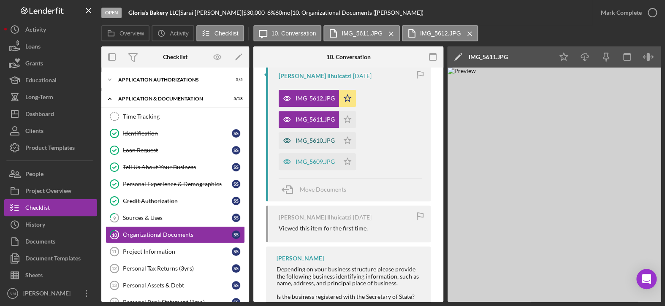
click at [301, 141] on div "IMG_5610.JPG" at bounding box center [315, 140] width 39 height 7
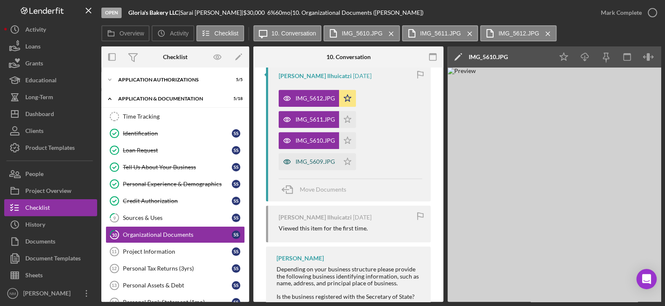
click at [301, 156] on div "IMG_5609.JPG" at bounding box center [309, 161] width 60 height 17
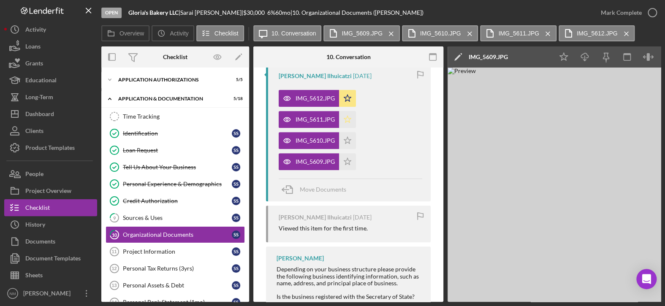
click at [345, 117] on icon "Icon/Star" at bounding box center [347, 119] width 17 height 17
click at [348, 138] on polygon "button" at bounding box center [347, 140] width 7 height 7
click at [348, 165] on icon "Icon/Star" at bounding box center [347, 161] width 17 height 17
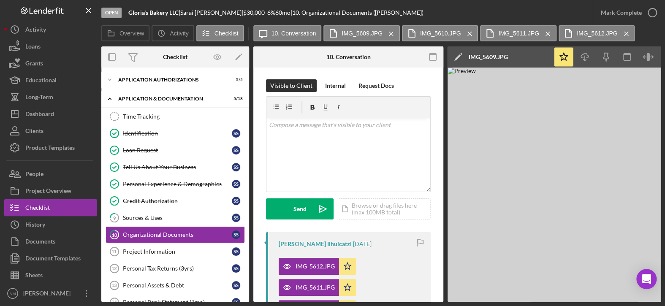
scroll to position [0, 0]
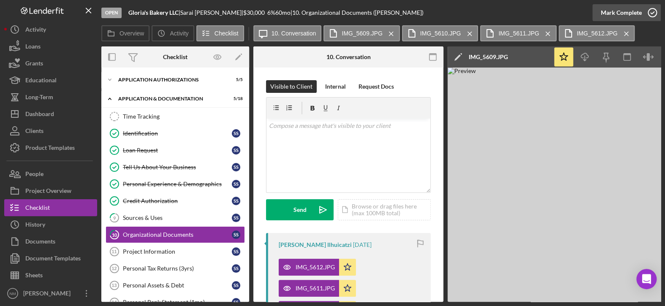
click at [655, 14] on icon "button" at bounding box center [652, 12] width 21 height 21
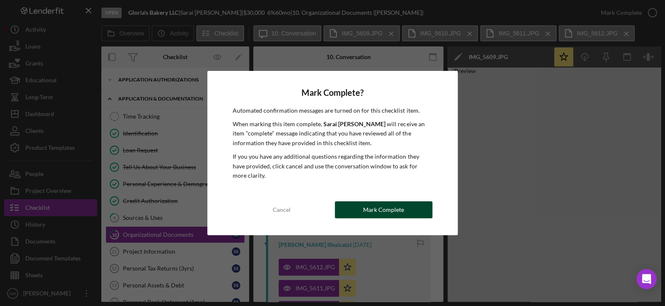
click at [404, 212] on button "Mark Complete" at bounding box center [384, 209] width 98 height 17
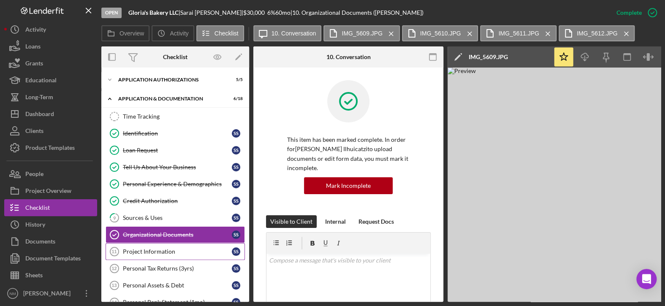
click at [149, 248] on div "Project Information" at bounding box center [177, 251] width 109 height 7
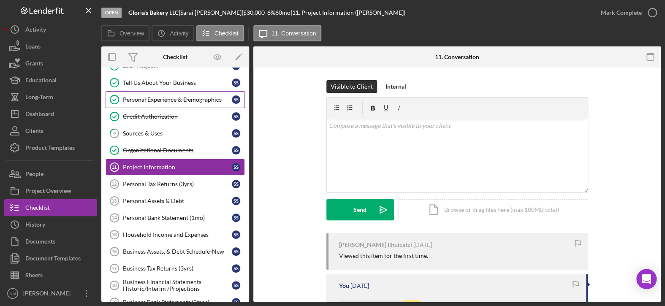
scroll to position [127, 0]
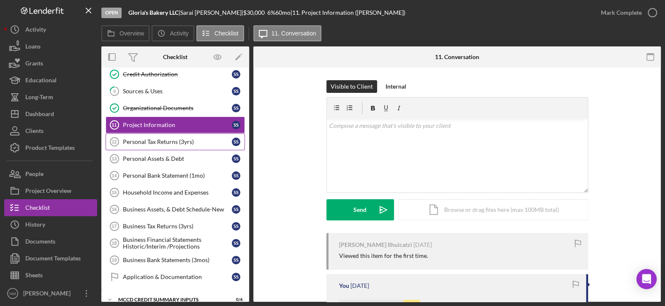
click at [193, 145] on link "Personal Tax Returns (3yrs) 12 Personal Tax Returns (3yrs) S S" at bounding box center [175, 141] width 139 height 17
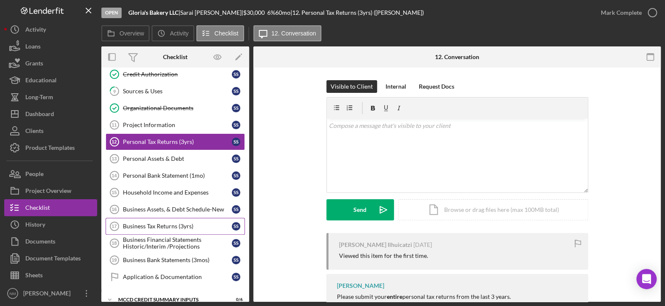
click at [174, 224] on div "Business Tax Returns (3yrs)" at bounding box center [177, 226] width 109 height 7
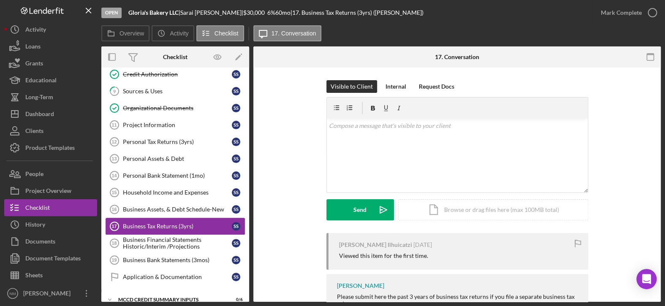
drag, startPoint x: 174, startPoint y: 223, endPoint x: 167, endPoint y: 221, distance: 7.6
click at [167, 221] on link "Business Tax Returns (3yrs) 17 Business Tax Returns (3yrs) S S" at bounding box center [175, 226] width 139 height 17
click at [242, 57] on icon "Icon/Edit" at bounding box center [238, 57] width 19 height 19
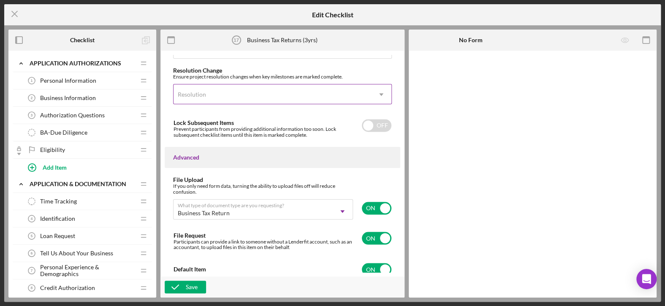
scroll to position [696, 0]
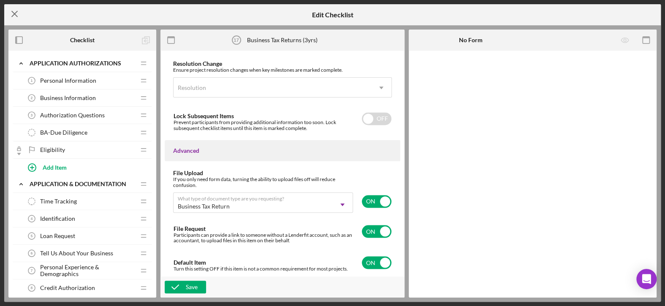
click at [15, 13] on line at bounding box center [14, 13] width 5 height 5
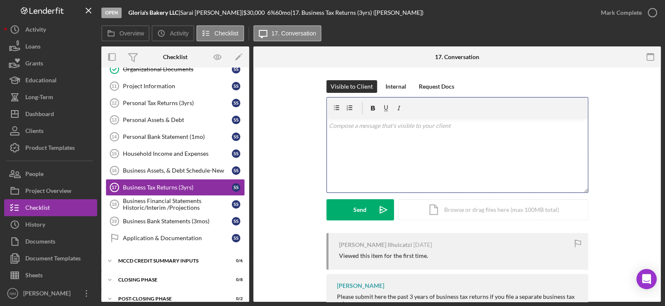
click at [390, 135] on div "v Color teal Color pink Remove color Add row above Add row below Add column bef…" at bounding box center [457, 156] width 261 height 74
click at [360, 214] on div "Send" at bounding box center [359, 209] width 13 height 21
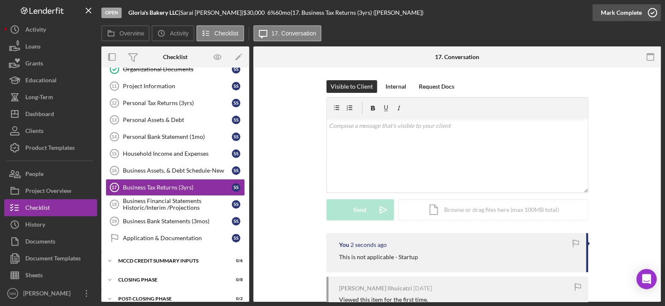
click at [652, 12] on icon "button" at bounding box center [652, 12] width 21 height 21
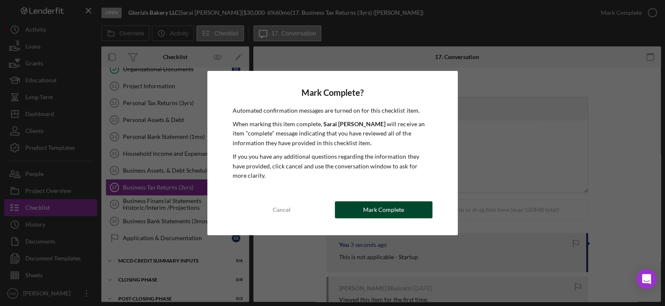
click at [388, 213] on div "Mark Complete" at bounding box center [383, 209] width 41 height 17
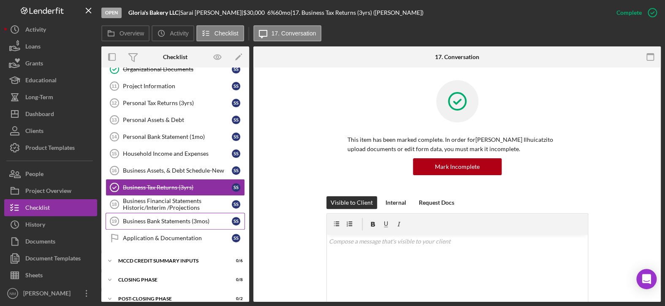
click at [176, 221] on div "Business Bank Statements (3mos)" at bounding box center [177, 221] width 109 height 7
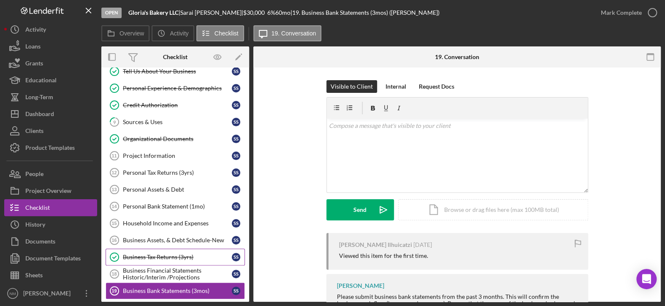
scroll to position [81, 0]
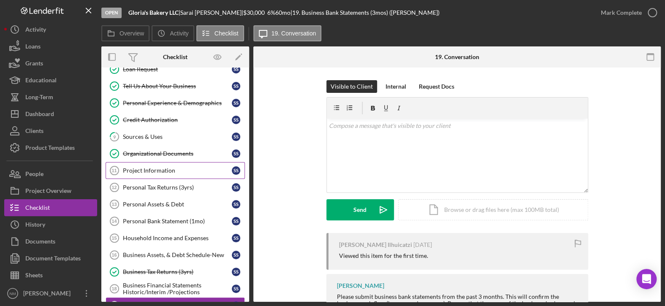
click at [199, 171] on div "Project Information" at bounding box center [177, 170] width 109 height 7
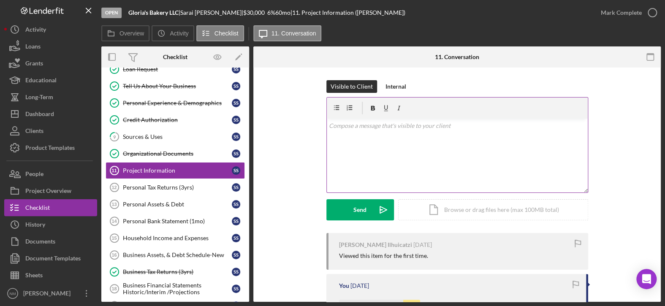
click at [428, 141] on div "v Color teal Color pink Remove color Add row above Add row below Add column bef…" at bounding box center [457, 156] width 261 height 74
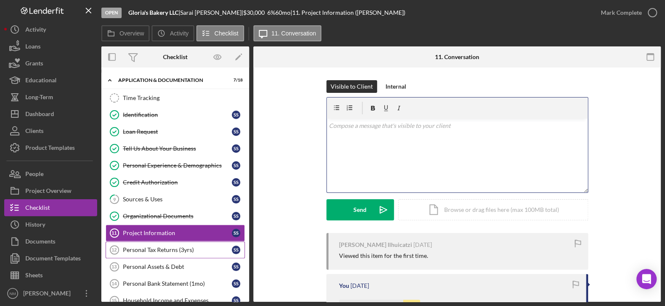
scroll to position [4, 0]
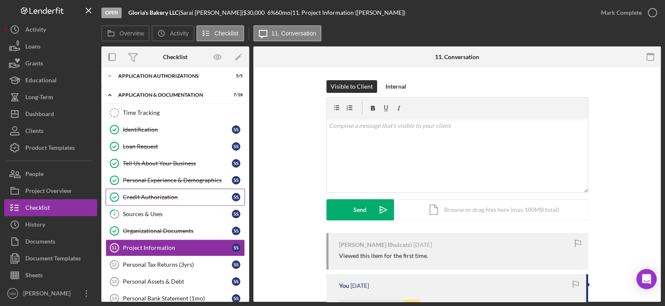
click at [193, 198] on div "Credit Authorization" at bounding box center [177, 197] width 109 height 7
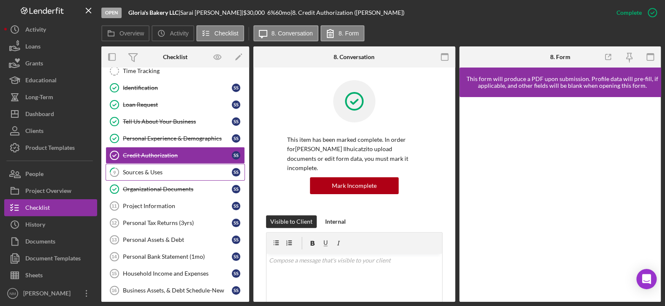
scroll to position [46, 0]
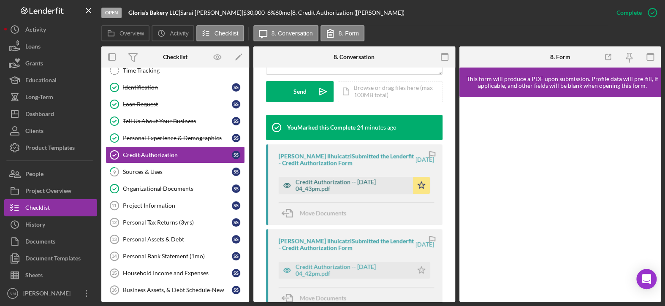
click at [333, 179] on div "Credit Authorization -- 2025-09-05 04_43pm.pdf" at bounding box center [352, 186] width 113 height 14
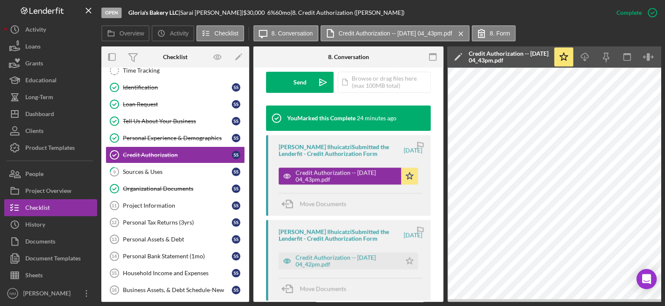
click at [279, 168] on button "Credit Authorization -- 2025-09-05 04_43pm.pdf Icon/Star" at bounding box center [348, 176] width 139 height 17
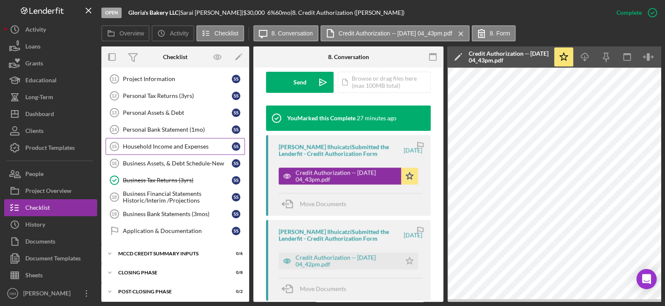
scroll to position [174, 0]
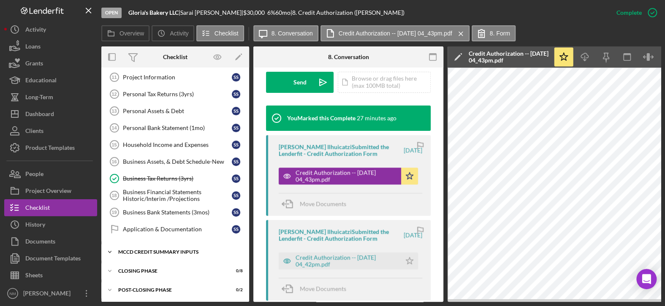
click at [164, 245] on div "Icon/Expander MCCD Credit Summary Inputs 0 / 6" at bounding box center [175, 252] width 148 height 17
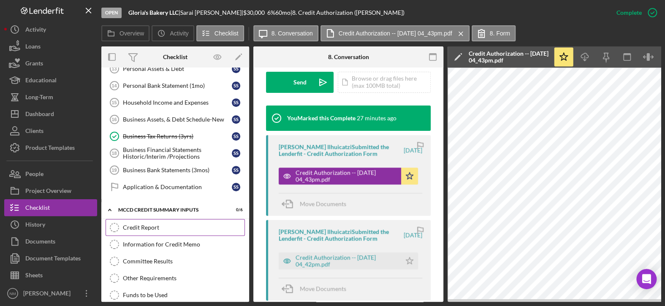
click at [167, 228] on link "Credit Report Credit Report" at bounding box center [175, 227] width 139 height 17
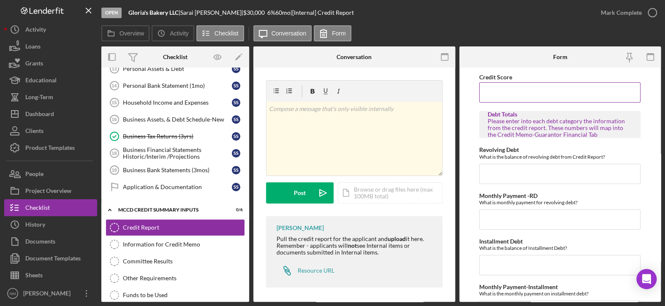
click at [505, 92] on input "Credit Score" at bounding box center [559, 92] width 161 height 20
type input "747"
click at [517, 175] on input "Revolving Debt" at bounding box center [559, 174] width 161 height 20
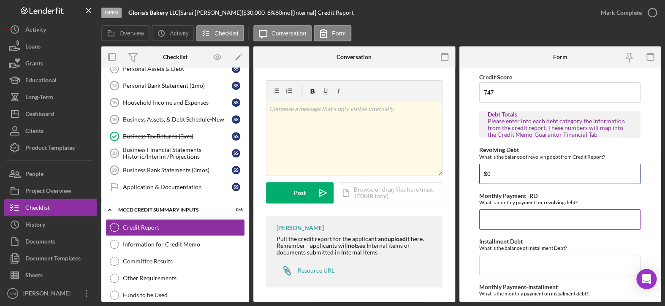
type input "$0"
click at [503, 221] on input "Monthly Payment -RD" at bounding box center [559, 219] width 161 height 20
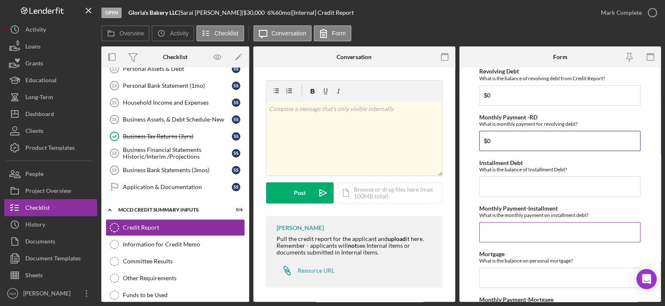
scroll to position [84, 0]
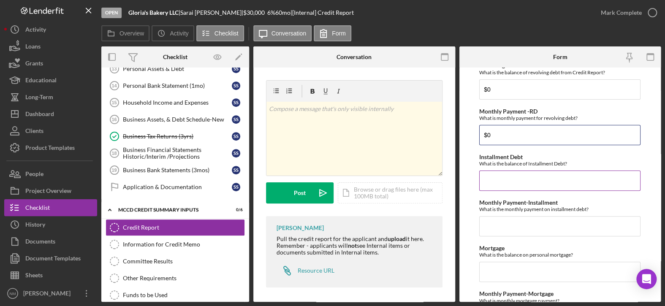
type input "$0"
click at [510, 178] on input "Installment Debt" at bounding box center [559, 181] width 161 height 20
type input "$0"
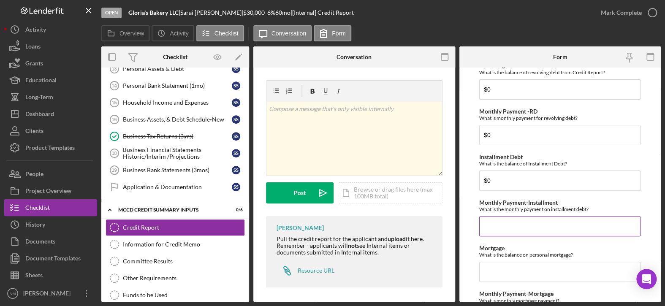
click at [507, 223] on input "Monthly Payment-Installment" at bounding box center [559, 226] width 161 height 20
type input "$0"
click at [498, 270] on input "Mortgage" at bounding box center [559, 272] width 161 height 20
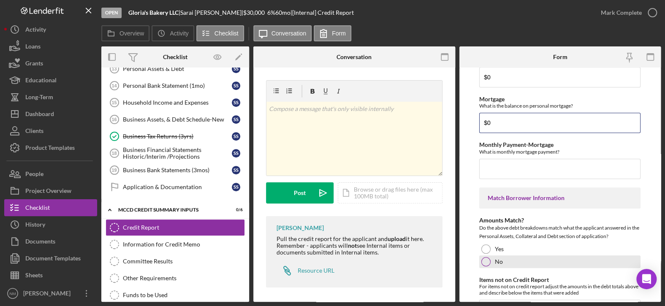
scroll to position [253, 0]
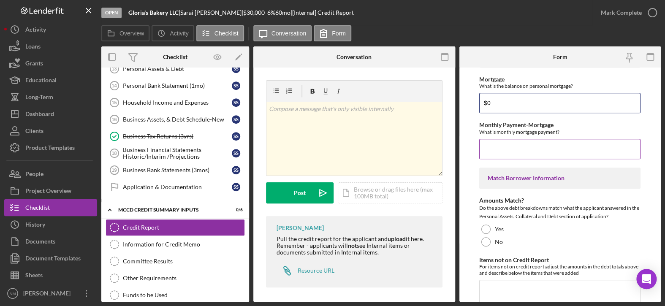
type input "$0"
click at [505, 151] on input "Monthly Payment-Mortgage" at bounding box center [559, 149] width 161 height 20
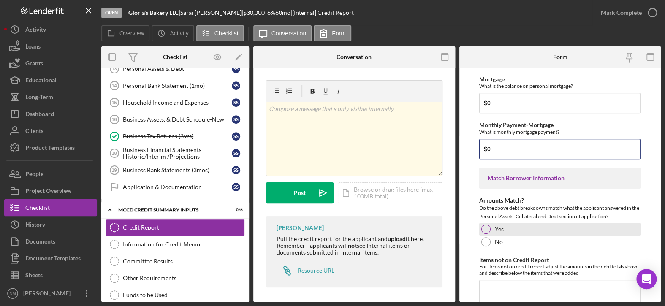
type input "$0"
click at [484, 230] on div at bounding box center [485, 229] width 9 height 9
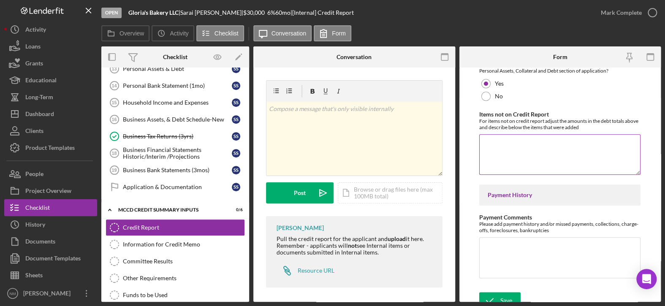
scroll to position [405, 0]
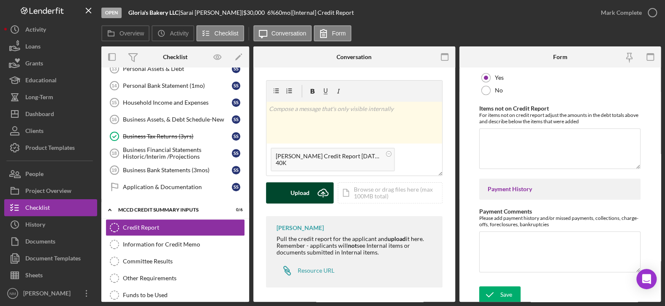
click at [304, 188] on div "Upload" at bounding box center [300, 192] width 19 height 21
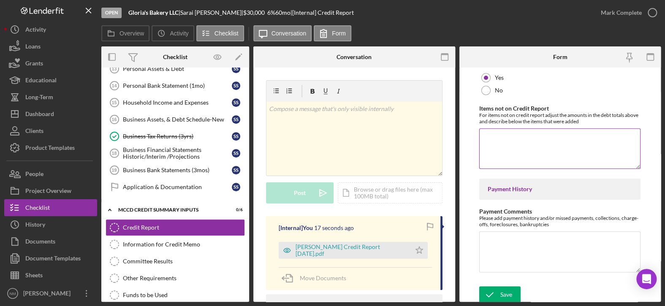
click at [507, 138] on textarea "Items not on Credit Report" at bounding box center [559, 148] width 161 height 41
type textarea "N/A"
click at [508, 245] on textarea "Payment Comments" at bounding box center [559, 251] width 161 height 41
type textarea "N/A"
click at [500, 289] on div "Save" at bounding box center [506, 294] width 12 height 17
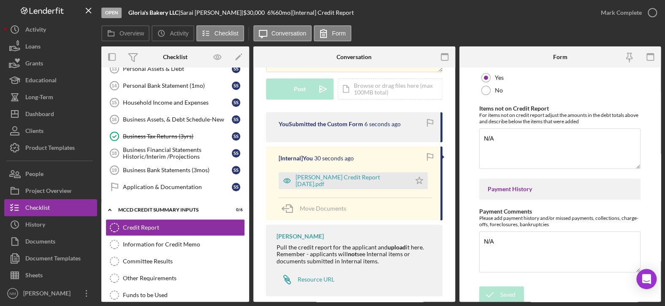
scroll to position [114, 0]
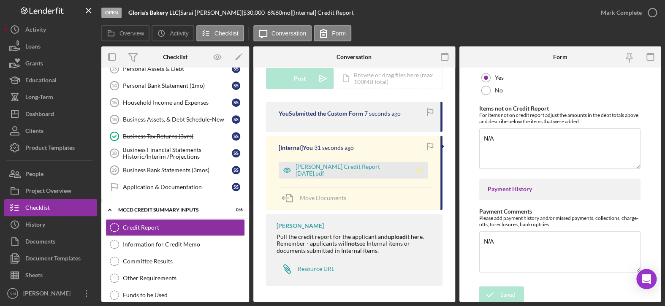
click at [415, 170] on icon "Icon/Star" at bounding box center [419, 170] width 17 height 17
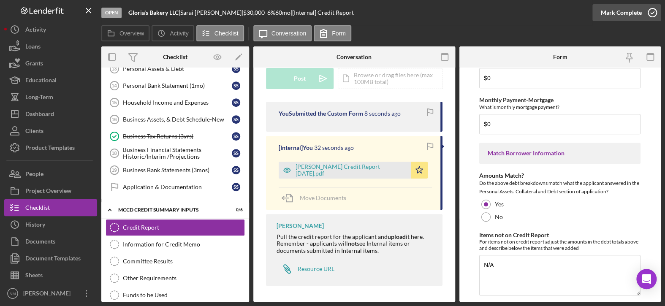
click at [650, 14] on icon "button" at bounding box center [652, 12] width 21 height 21
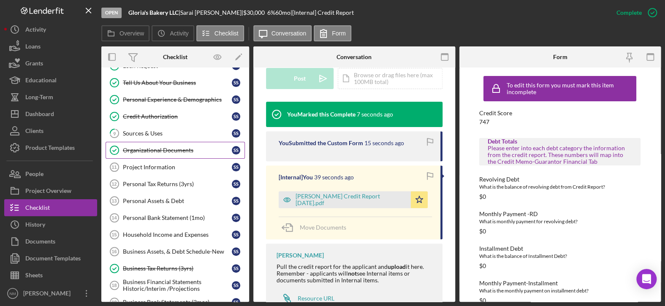
scroll to position [0, 0]
